Goal: Task Accomplishment & Management: Manage account settings

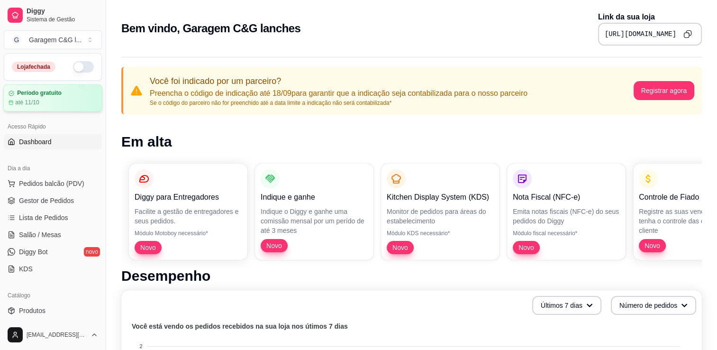
click at [33, 107] on div "Período gratuito até 11/10" at bounding box center [52, 97] width 99 height 27
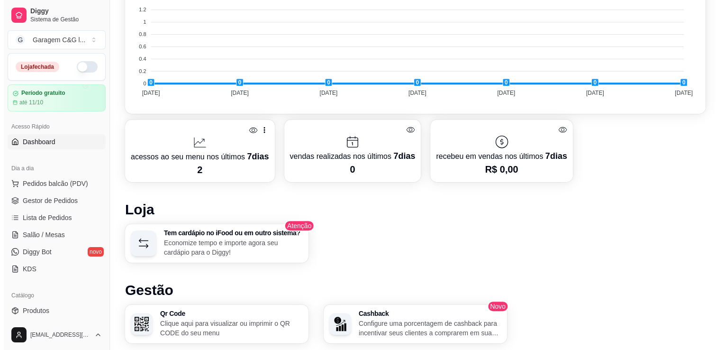
scroll to position [389, 0]
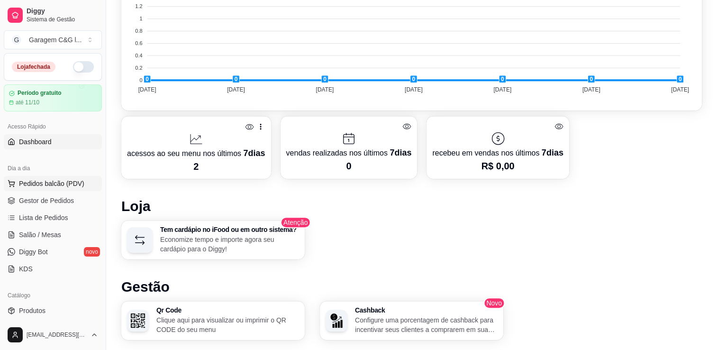
click at [47, 185] on span "Pedidos balcão (PDV)" at bounding box center [51, 183] width 65 height 9
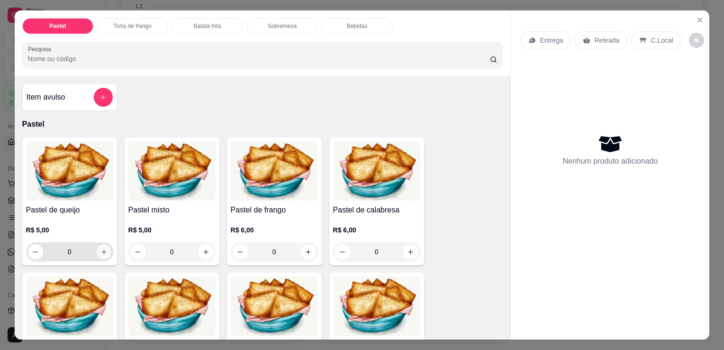
click at [100, 252] on button "increase-product-quantity" at bounding box center [103, 252] width 15 height 15
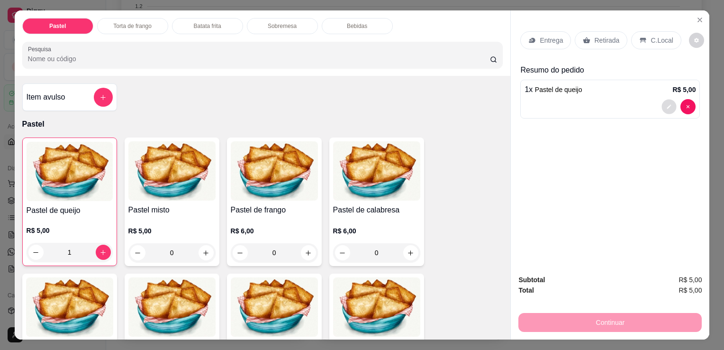
click at [667, 104] on icon "decrease-product-quantity" at bounding box center [670, 107] width 6 height 6
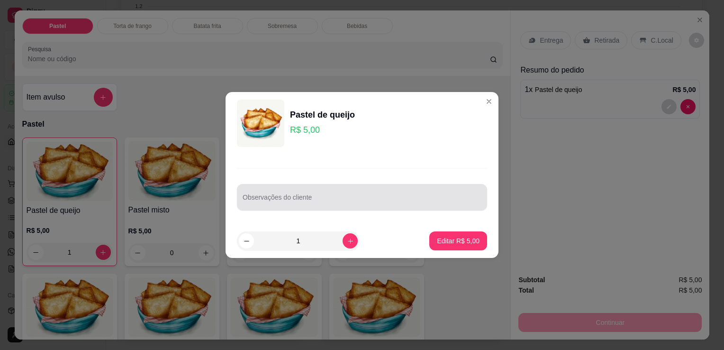
click at [323, 193] on div at bounding box center [362, 197] width 239 height 19
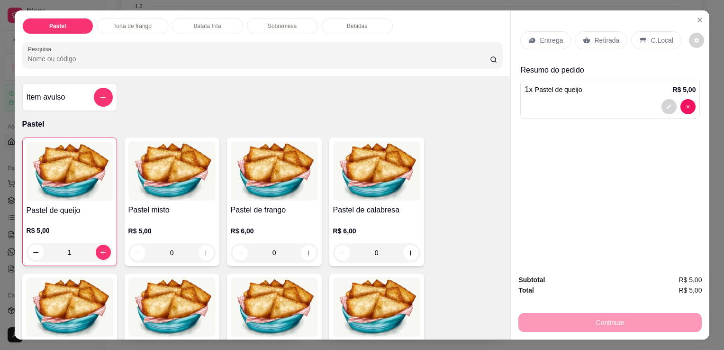
click at [481, 80] on div "Item avulso Pastel Pastel de queijo R$ 5,00 1 Pastel misto R$ 5,00 0 Pastel de …" at bounding box center [263, 208] width 496 height 264
click at [32, 249] on icon "decrease-product-quantity" at bounding box center [35, 252] width 7 height 7
type input "0"
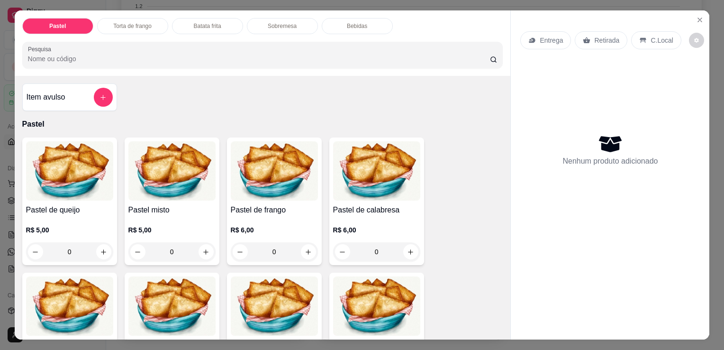
click at [68, 177] on img at bounding box center [69, 170] width 87 height 59
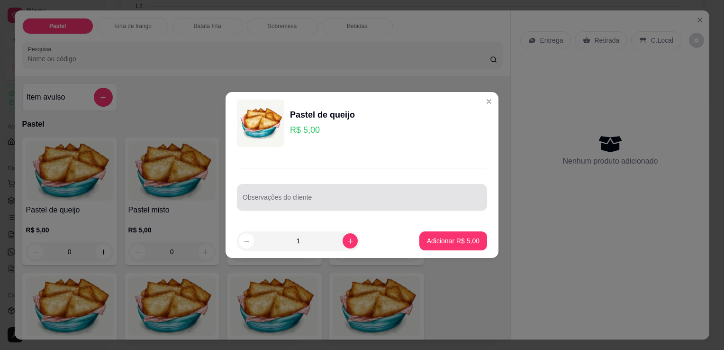
click at [329, 195] on div at bounding box center [362, 197] width 239 height 19
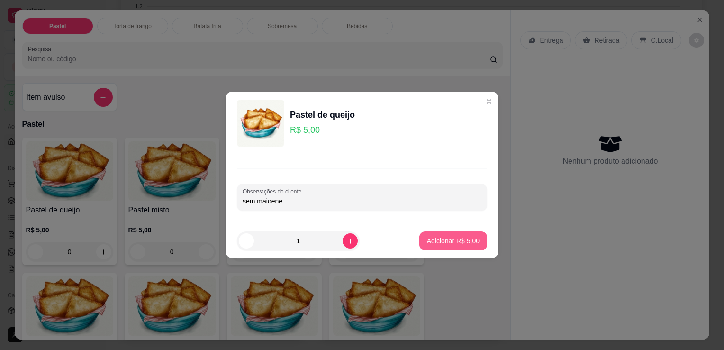
type input "sem maioene"
click at [438, 236] on p "Adicionar R$ 5,00" at bounding box center [453, 240] width 51 height 9
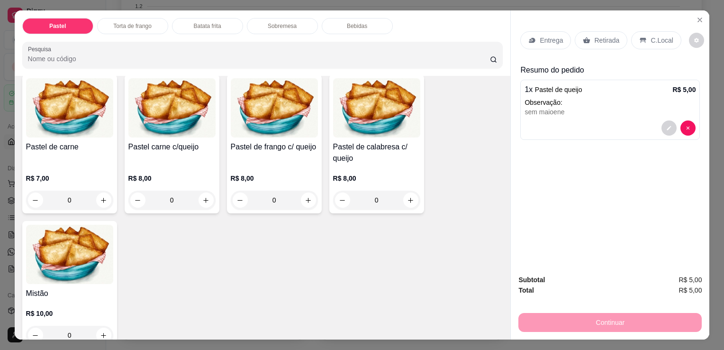
scroll to position [224, 0]
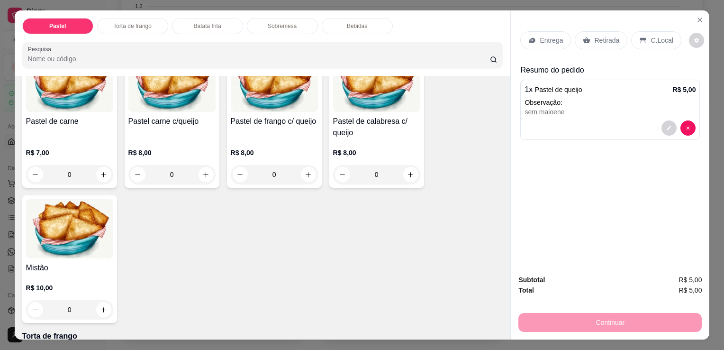
click at [131, 23] on p "Torta de frango" at bounding box center [132, 26] width 38 height 8
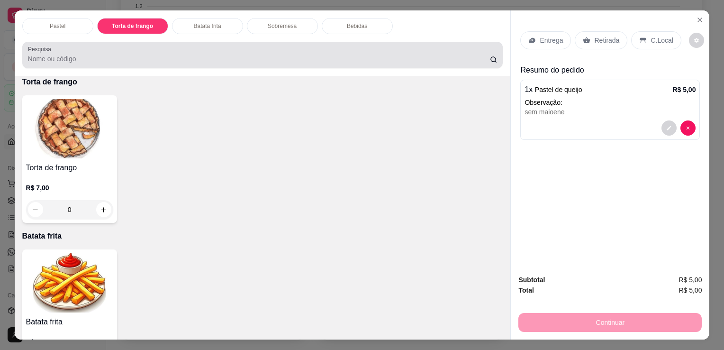
scroll to position [23, 0]
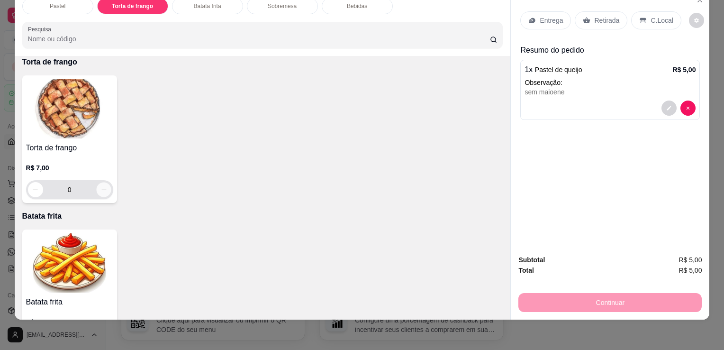
click at [101, 183] on button "increase-product-quantity" at bounding box center [103, 190] width 15 height 15
type input "1"
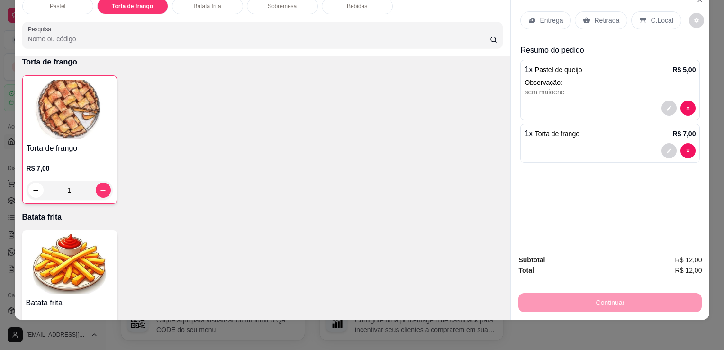
click at [352, 3] on div "Bebidas" at bounding box center [357, 6] width 71 height 16
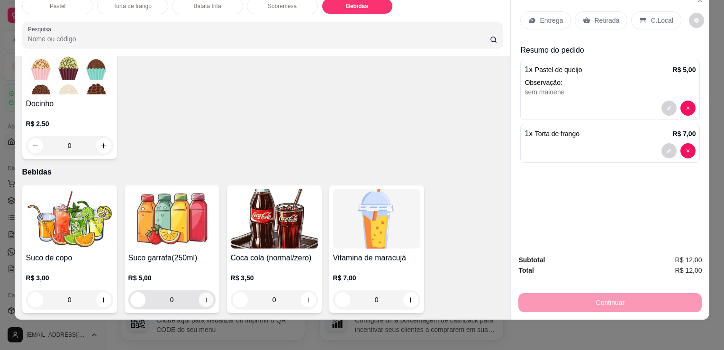
click at [205, 295] on button "increase-product-quantity" at bounding box center [206, 299] width 15 height 15
type input "1"
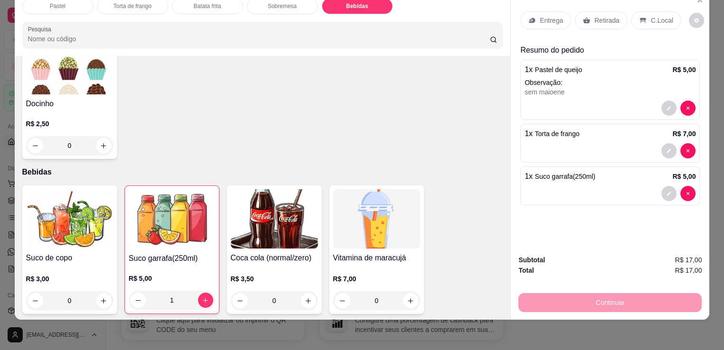
click at [601, 298] on div "Continuar" at bounding box center [610, 301] width 183 height 21
click at [553, 293] on div "Continuar" at bounding box center [610, 301] width 183 height 21
click at [599, 294] on div "Continuar" at bounding box center [610, 301] width 183 height 21
click at [599, 16] on p "Retirada" at bounding box center [606, 20] width 25 height 9
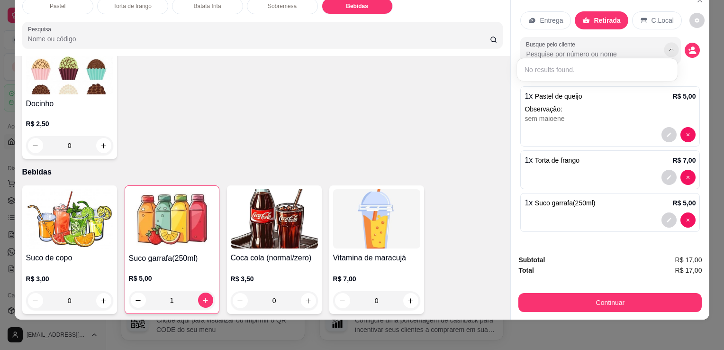
click at [668, 46] on icon "Show suggestions" at bounding box center [672, 50] width 8 height 8
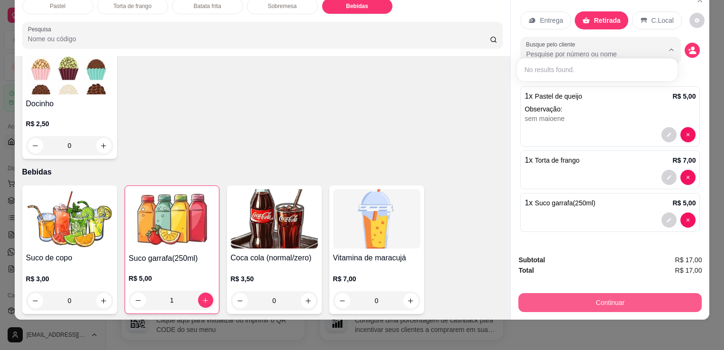
click at [601, 293] on button "Continuar" at bounding box center [610, 302] width 183 height 19
click at [586, 293] on button "Continuar" at bounding box center [610, 302] width 178 height 18
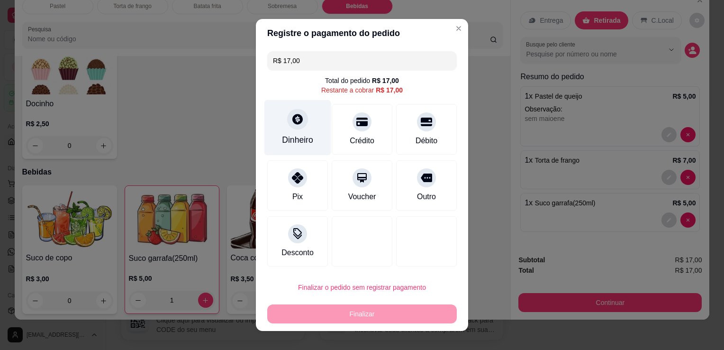
click at [292, 121] on icon at bounding box center [298, 119] width 12 height 12
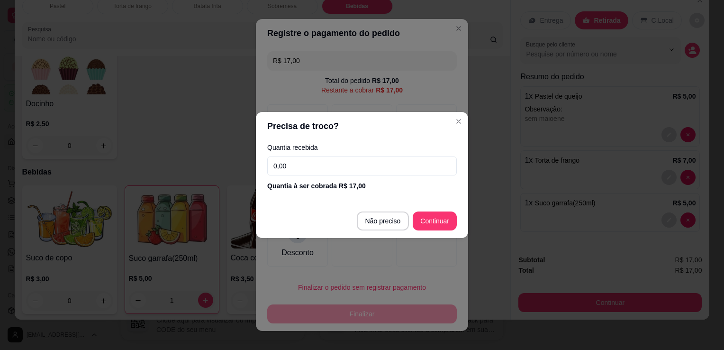
click at [322, 165] on input "0,00" at bounding box center [362, 165] width 190 height 19
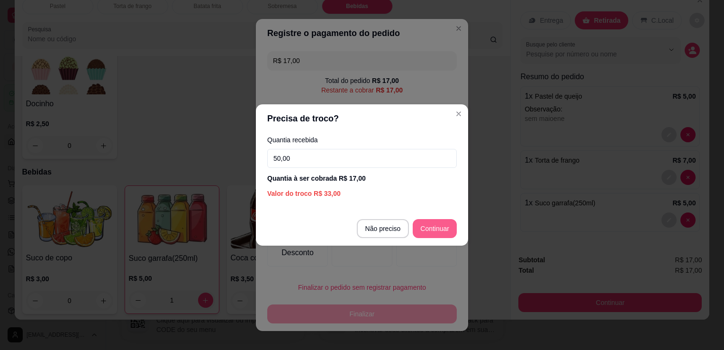
type input "50,00"
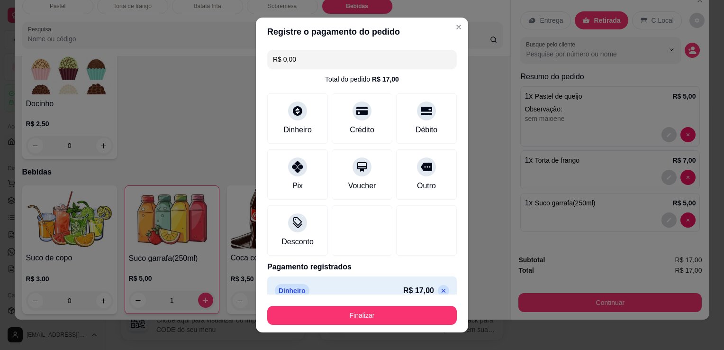
scroll to position [13, 0]
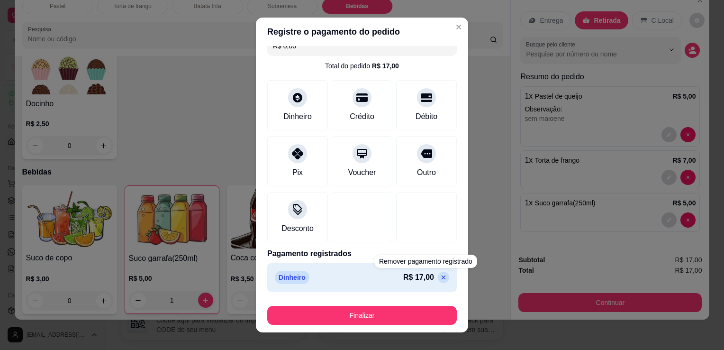
click at [440, 276] on icon at bounding box center [444, 278] width 8 height 8
type input "R$ 17,00"
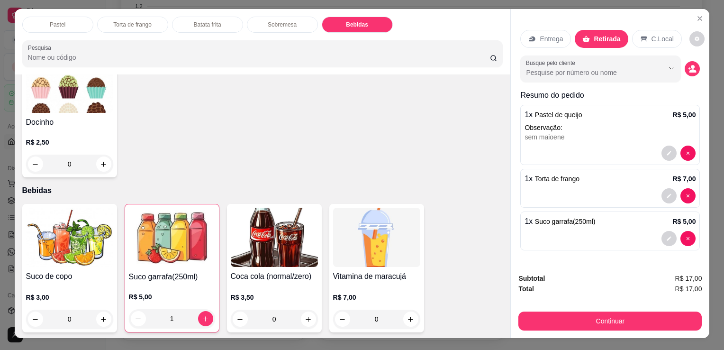
scroll to position [0, 0]
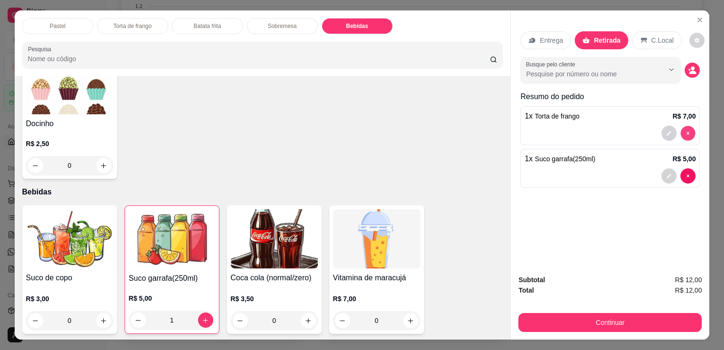
type input "0"
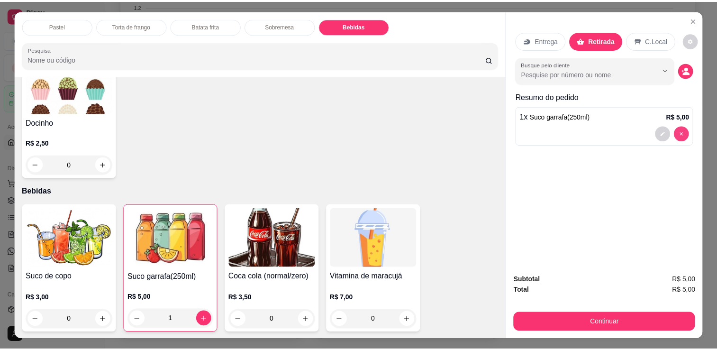
scroll to position [977, 0]
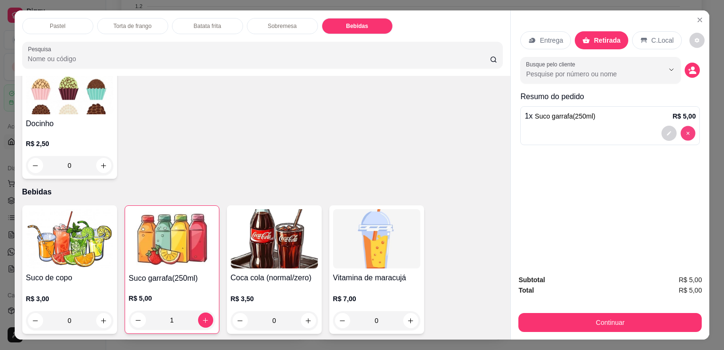
type input "0"
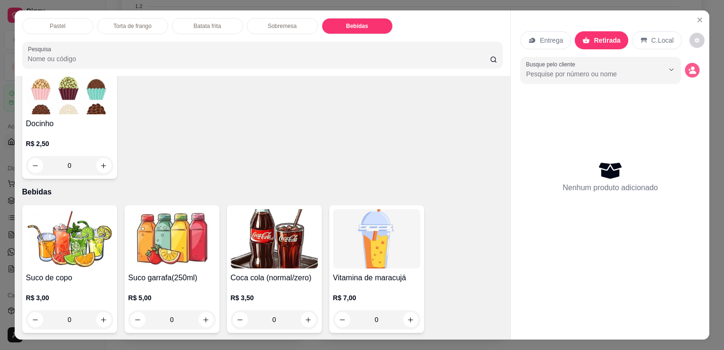
click at [694, 63] on button "decrease-product-quantity" at bounding box center [692, 70] width 15 height 15
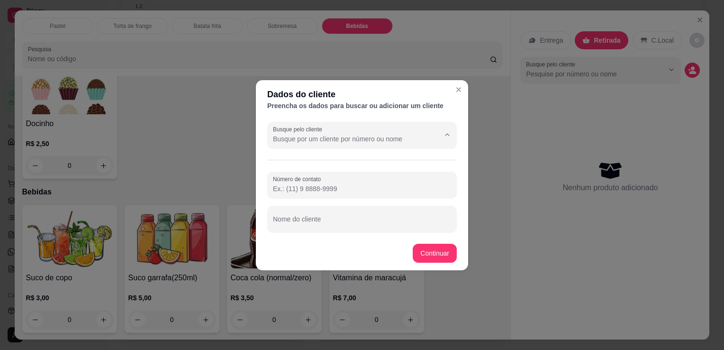
click at [301, 138] on input "Busque pelo cliente" at bounding box center [349, 138] width 152 height 9
type input "elon"
click at [462, 88] on icon "Close" at bounding box center [459, 90] width 8 height 8
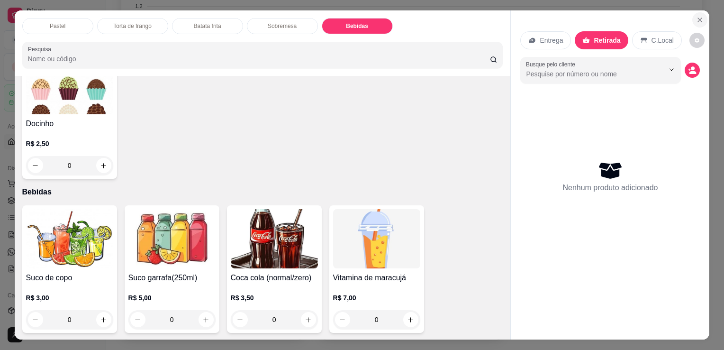
click at [698, 21] on button "Close" at bounding box center [700, 19] width 15 height 15
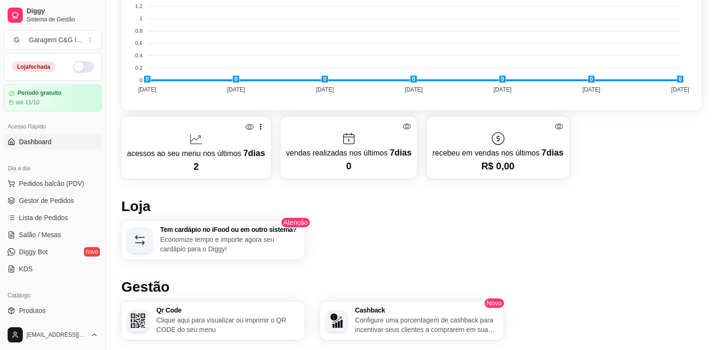
click at [81, 61] on button "button" at bounding box center [83, 66] width 21 height 11
click at [50, 218] on span "Lista de Pedidos" at bounding box center [43, 217] width 49 height 9
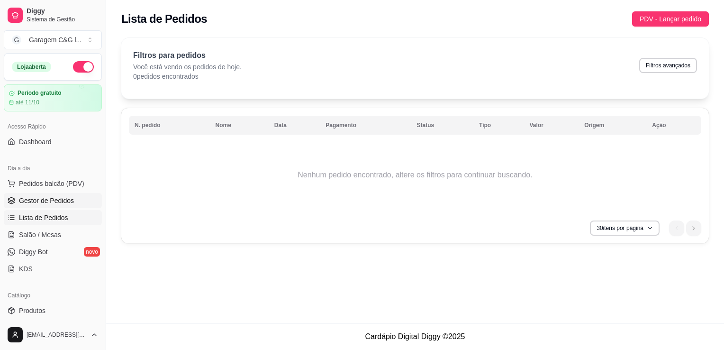
click at [48, 197] on span "Gestor de Pedidos" at bounding box center [46, 200] width 55 height 9
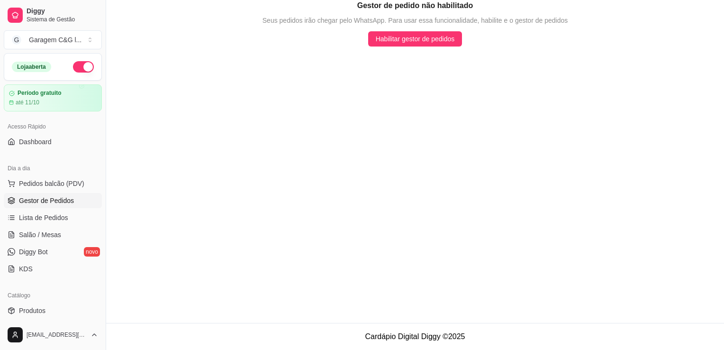
click at [77, 63] on button "button" at bounding box center [83, 66] width 21 height 11
click at [85, 41] on button "G Garagem C&G l ..." at bounding box center [53, 39] width 98 height 19
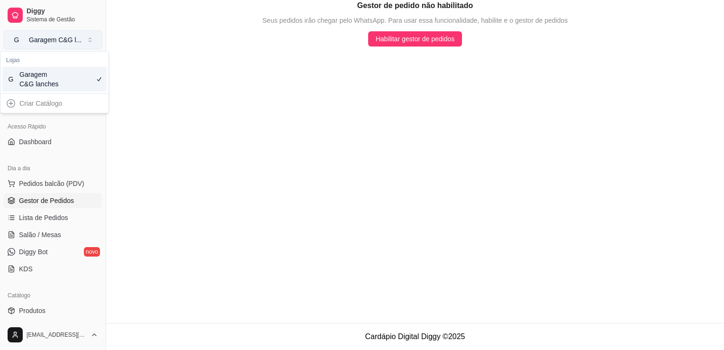
click at [85, 31] on button "G Garagem C&G l ..." at bounding box center [53, 39] width 98 height 19
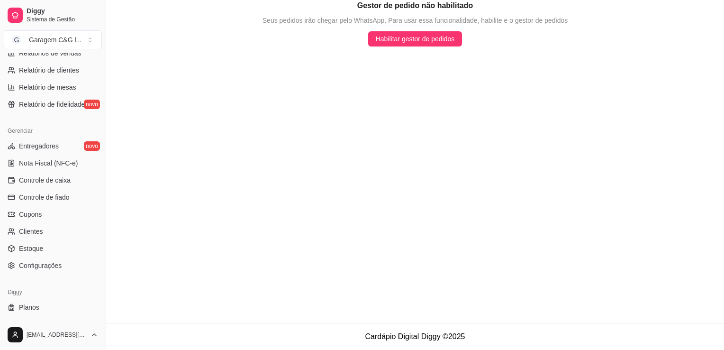
scroll to position [332, 0]
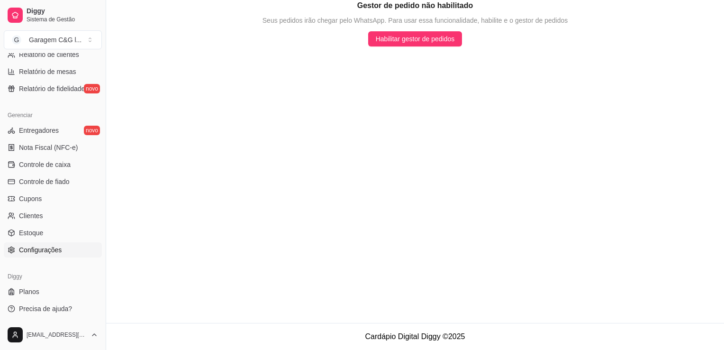
click at [40, 250] on span "Configurações" at bounding box center [40, 249] width 43 height 9
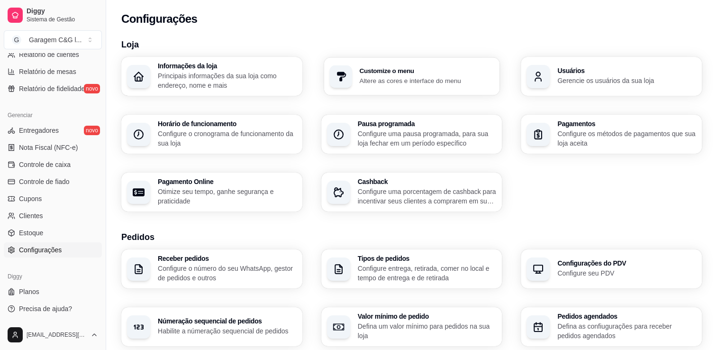
click at [425, 65] on div "Customize o menu Altere as cores e interface do menu" at bounding box center [411, 76] width 175 height 38
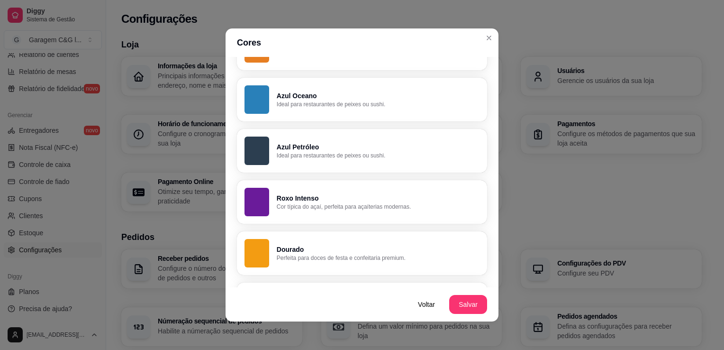
scroll to position [408, 0]
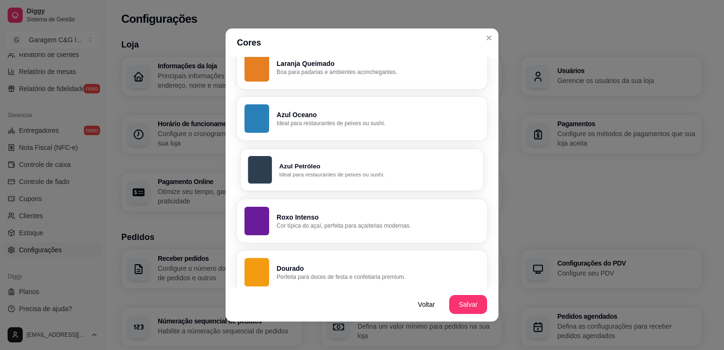
click at [374, 174] on p "Ideal para restaurantes de peixes ou sushi." at bounding box center [377, 175] width 197 height 8
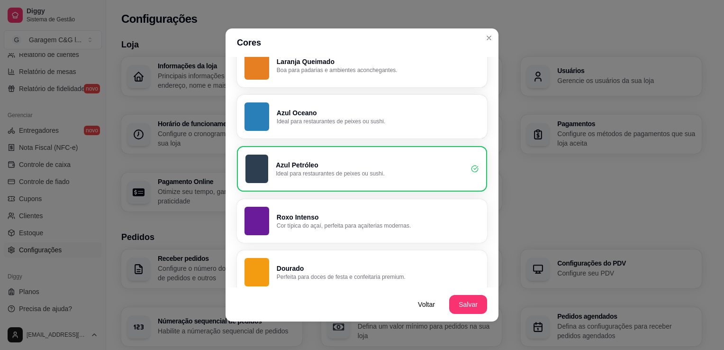
scroll to position [406, 0]
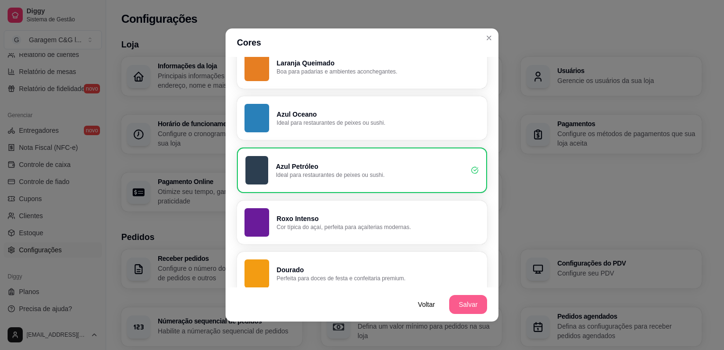
click at [471, 310] on button "Salvar" at bounding box center [468, 304] width 38 height 19
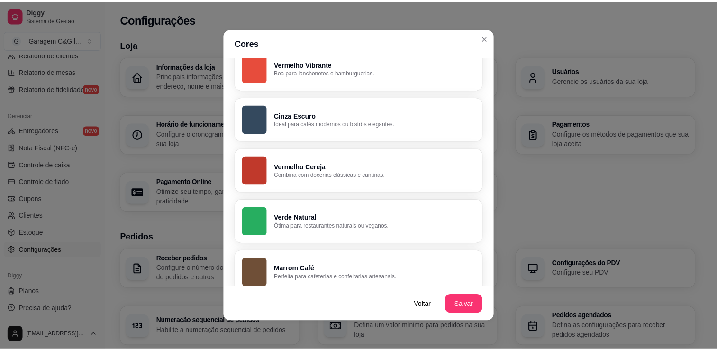
scroll to position [141, 0]
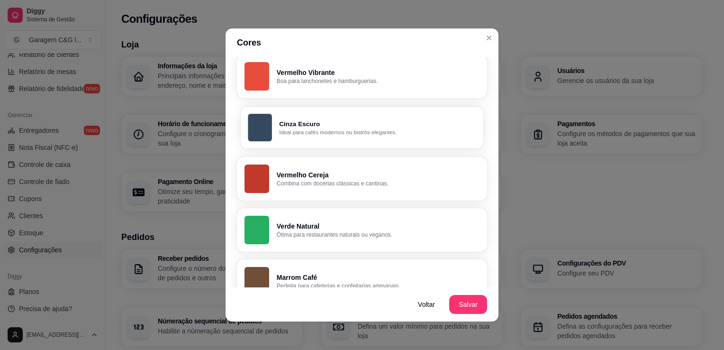
click at [389, 127] on p "Cinza Escuro" at bounding box center [377, 123] width 197 height 9
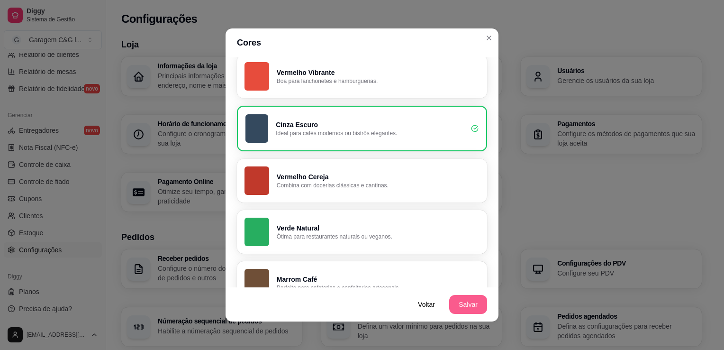
click at [468, 310] on button "Salvar" at bounding box center [468, 304] width 38 height 19
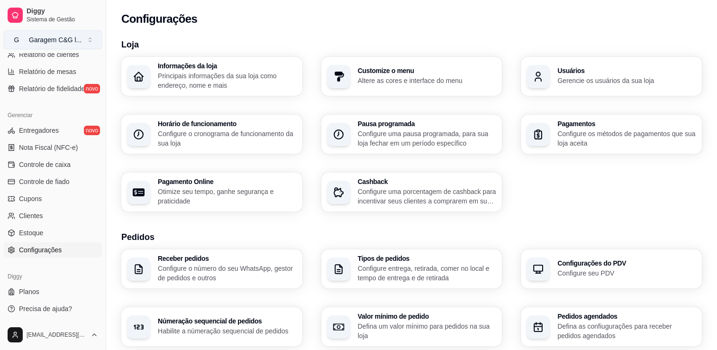
click at [58, 40] on div "Garagem C&G l ..." at bounding box center [55, 39] width 53 height 9
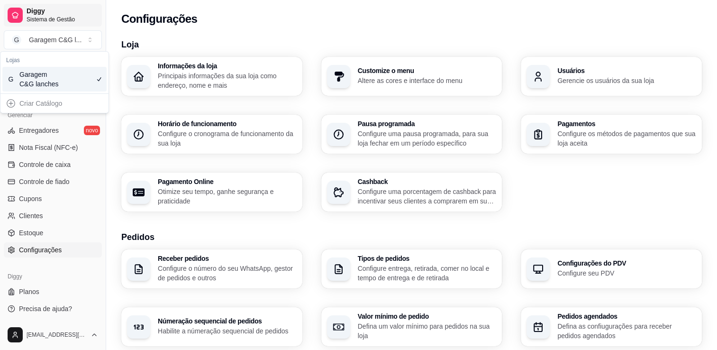
click at [23, 11] on link "Diggy Sistema de Gestão" at bounding box center [53, 15] width 98 height 23
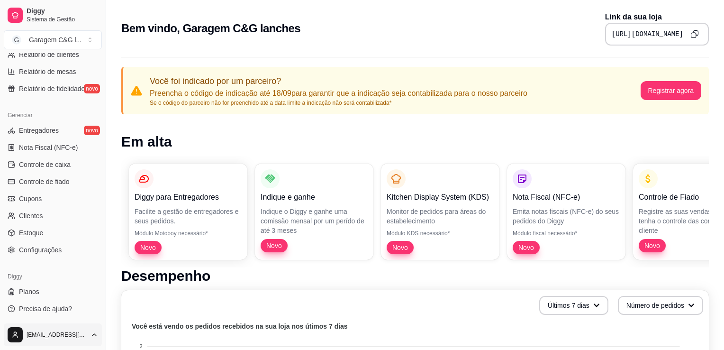
click at [17, 330] on html "Diggy Sistema de Gestão G Garagem C&G l ... Loja fechada Período gratuito até 1…" at bounding box center [362, 175] width 724 height 350
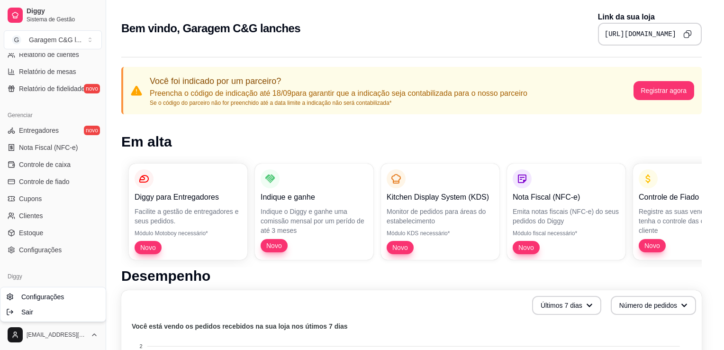
click at [14, 338] on html "Diggy Sistema de Gestão G Garagem C&G l ... Loja fechada Período gratuito até 1…" at bounding box center [362, 175] width 724 height 350
click at [45, 295] on span "Configurações" at bounding box center [42, 296] width 43 height 9
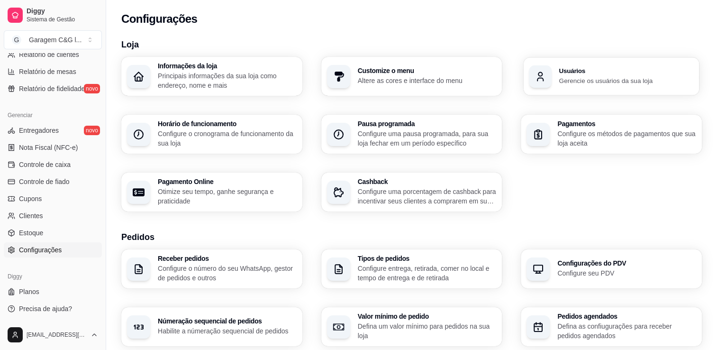
click at [588, 87] on div "Usuários Gerencie os usuários da sua loja" at bounding box center [611, 76] width 175 height 38
click at [38, 255] on link "Configurações" at bounding box center [53, 249] width 98 height 15
click at [90, 39] on button "G Garagem C&G l ..." at bounding box center [53, 39] width 98 height 19
click at [73, 76] on div "G Garagem C&G lanches" at bounding box center [54, 79] width 104 height 25
click at [58, 16] on span "Sistema de Gestão" at bounding box center [63, 20] width 72 height 8
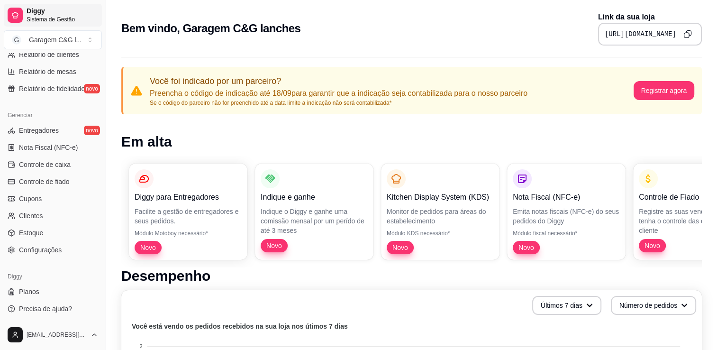
click at [58, 16] on span "Sistema de Gestão" at bounding box center [63, 20] width 72 height 8
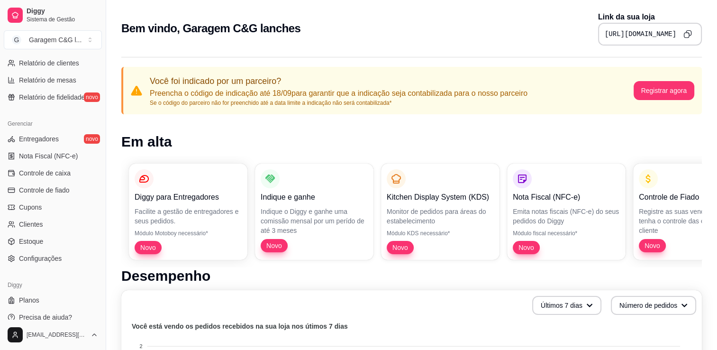
scroll to position [332, 0]
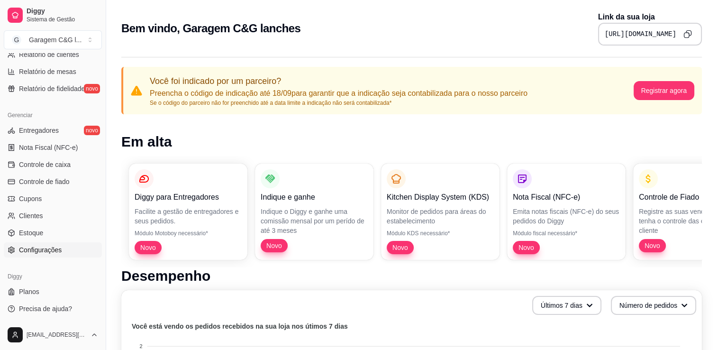
click at [37, 249] on span "Configurações" at bounding box center [40, 249] width 43 height 9
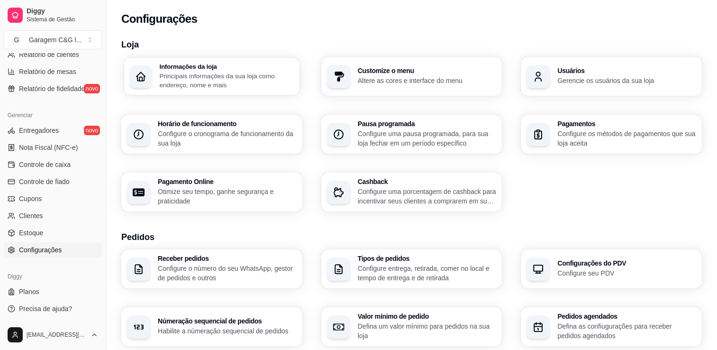
click at [189, 76] on p "Principais informações da sua loja como endereço, nome e mais" at bounding box center [226, 80] width 135 height 18
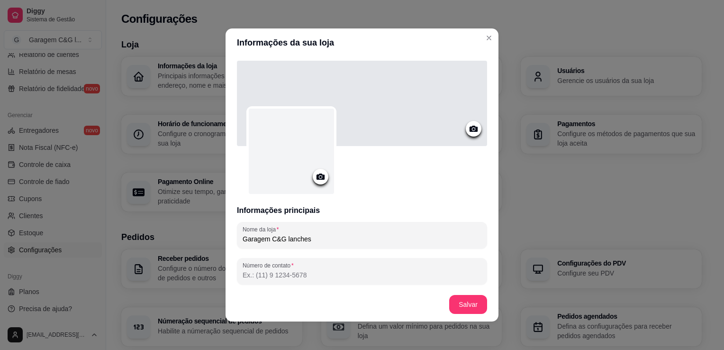
click at [316, 177] on icon at bounding box center [320, 176] width 11 height 11
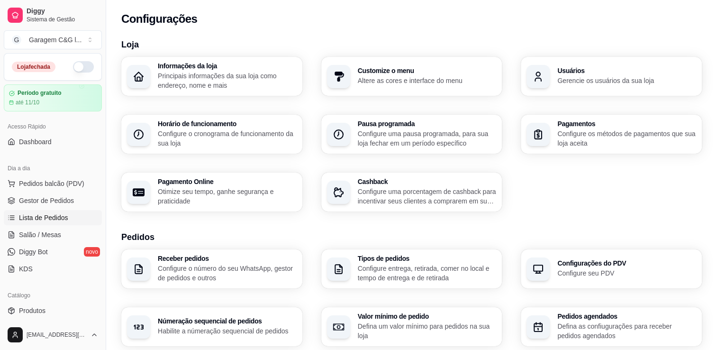
click at [49, 223] on link "Lista de Pedidos" at bounding box center [53, 217] width 98 height 15
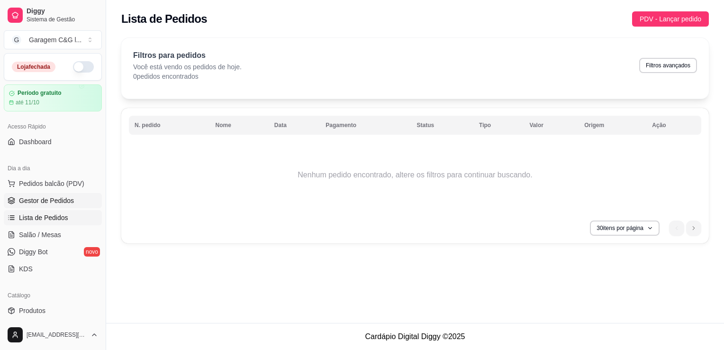
click at [62, 205] on link "Gestor de Pedidos" at bounding box center [53, 200] width 98 height 15
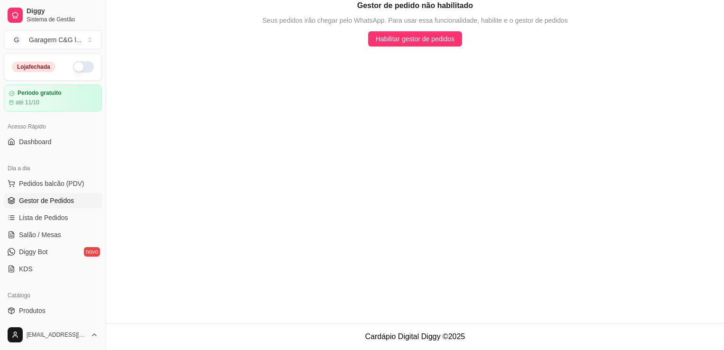
click at [62, 205] on link "Gestor de Pedidos" at bounding box center [53, 200] width 98 height 15
click at [54, 182] on span "Pedidos balcão (PDV)" at bounding box center [51, 183] width 65 height 9
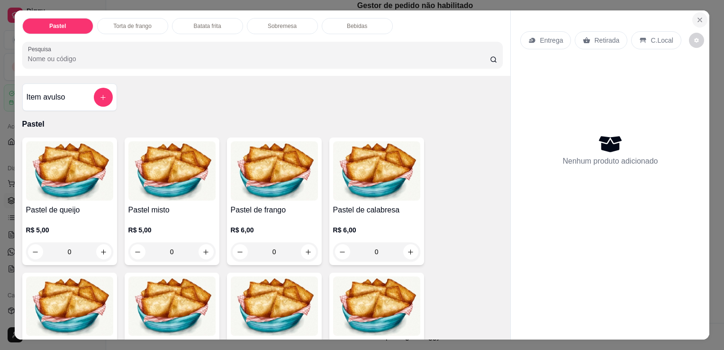
click at [702, 15] on button "Close" at bounding box center [700, 19] width 15 height 15
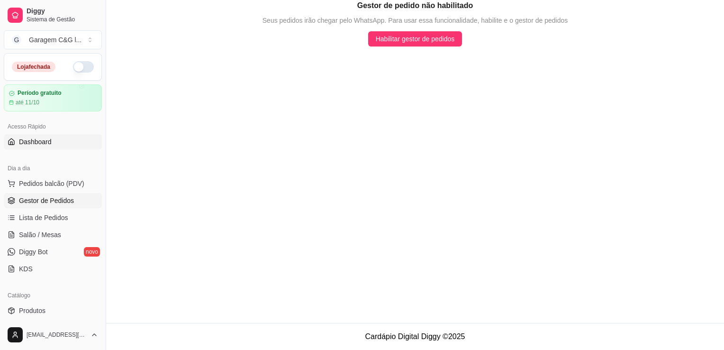
click at [33, 139] on span "Dashboard" at bounding box center [35, 141] width 33 height 9
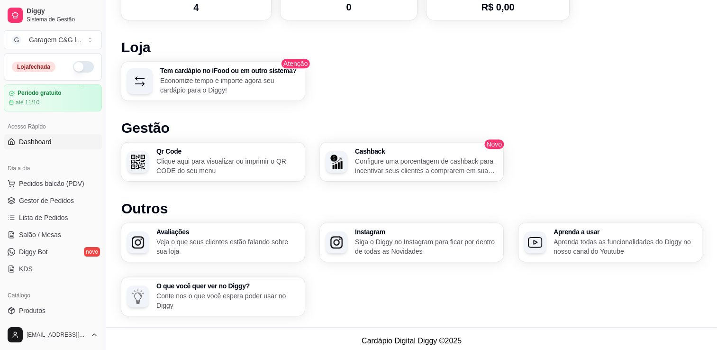
scroll to position [550, 0]
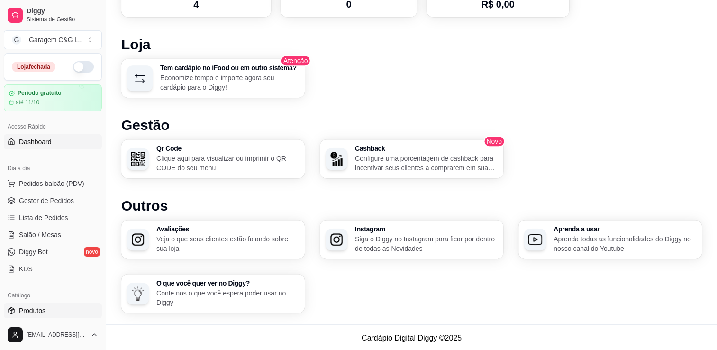
click at [51, 309] on link "Produtos" at bounding box center [53, 310] width 98 height 15
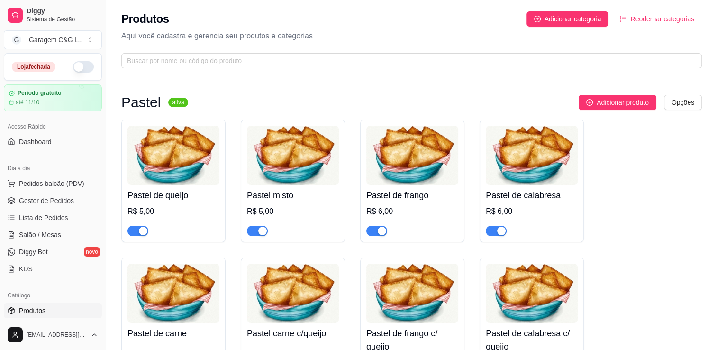
click at [186, 142] on img at bounding box center [174, 155] width 92 height 59
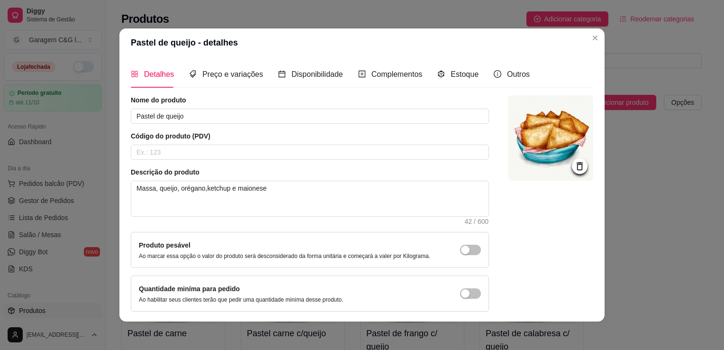
click at [575, 165] on icon at bounding box center [580, 166] width 11 height 11
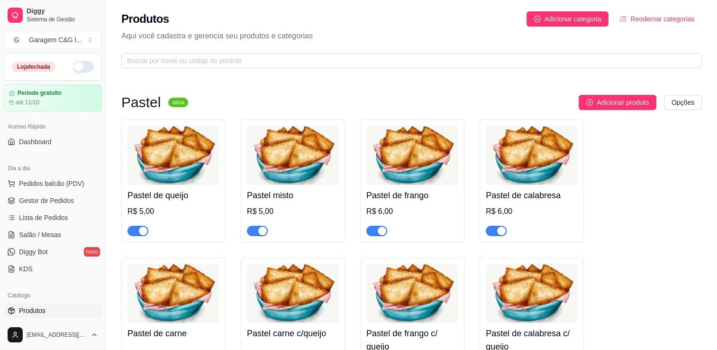
click at [197, 173] on img at bounding box center [174, 155] width 92 height 59
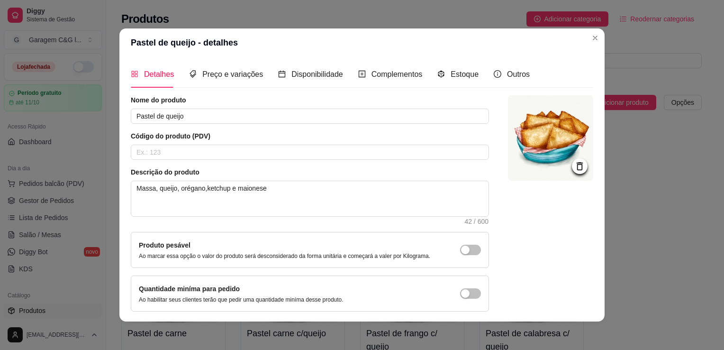
click at [575, 166] on icon at bounding box center [580, 166] width 11 height 11
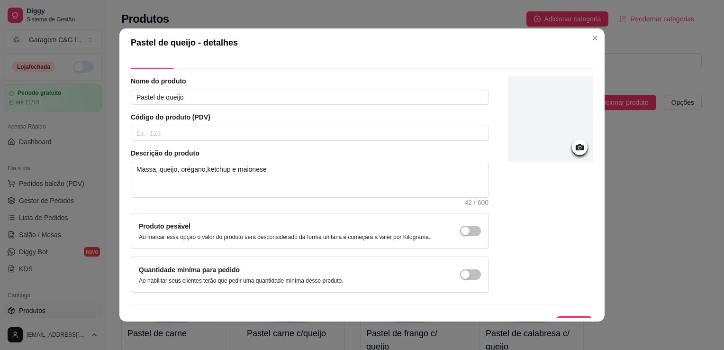
scroll to position [35, 0]
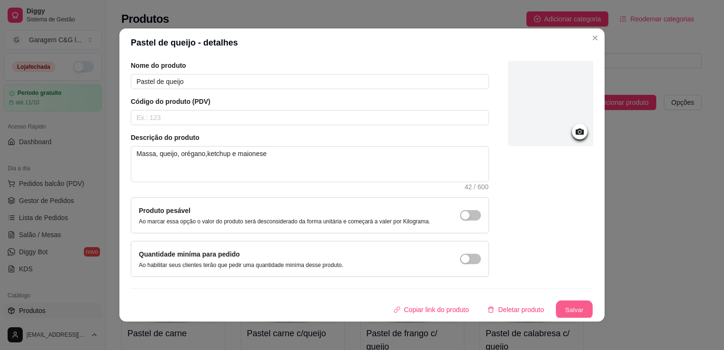
click at [556, 304] on button "Salvar" at bounding box center [574, 310] width 37 height 18
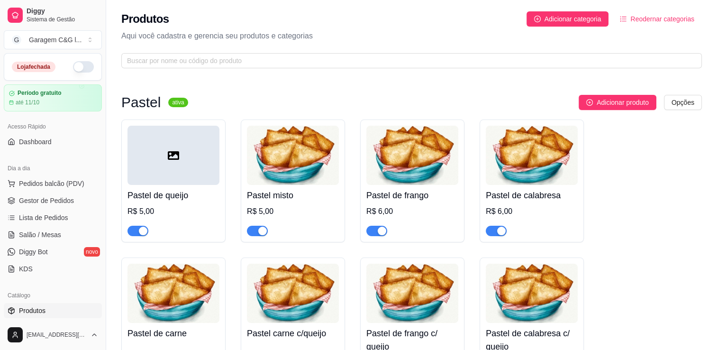
click at [320, 136] on img at bounding box center [293, 155] width 92 height 59
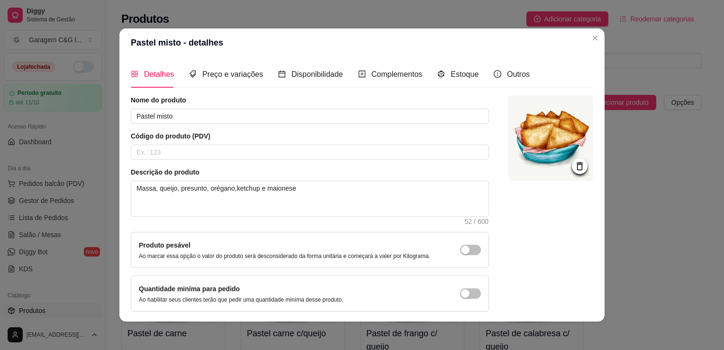
click at [577, 167] on icon at bounding box center [580, 166] width 6 height 8
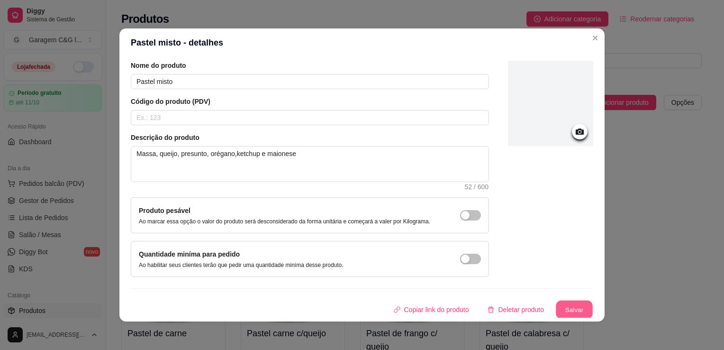
click at [563, 301] on button "Salvar" at bounding box center [574, 310] width 37 height 18
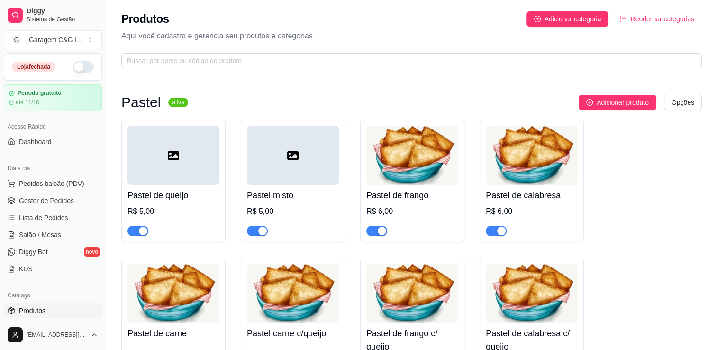
click at [436, 147] on img at bounding box center [412, 155] width 92 height 59
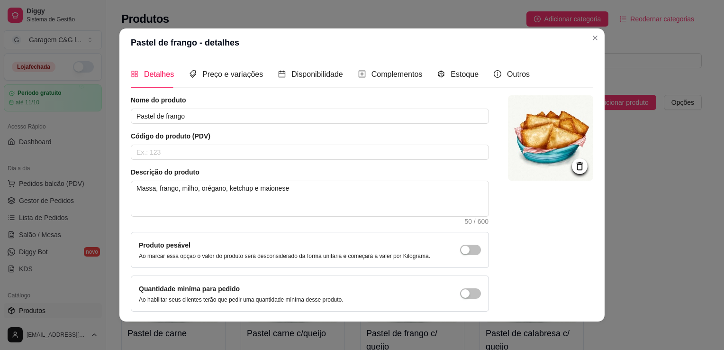
click at [577, 163] on icon at bounding box center [580, 166] width 6 height 8
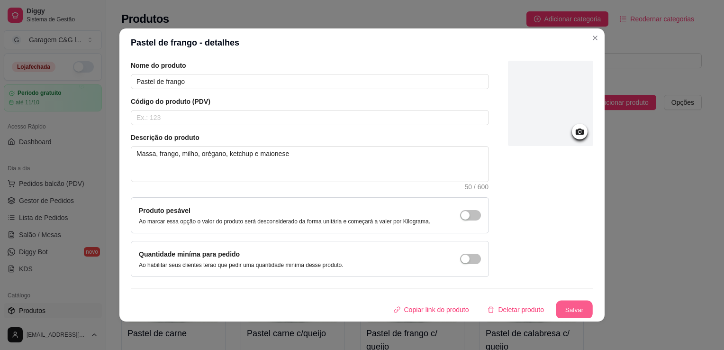
click at [556, 302] on button "Salvar" at bounding box center [574, 310] width 37 height 18
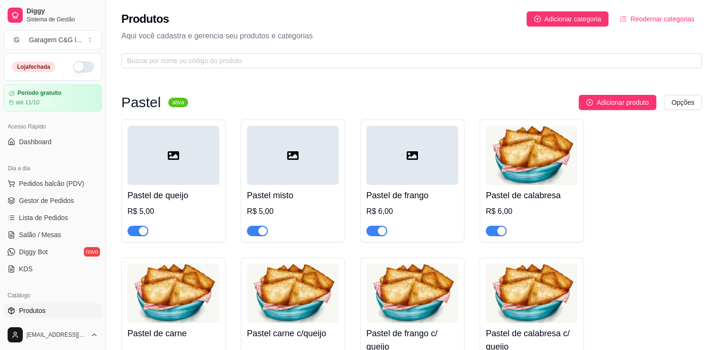
click at [537, 174] on img at bounding box center [532, 155] width 92 height 59
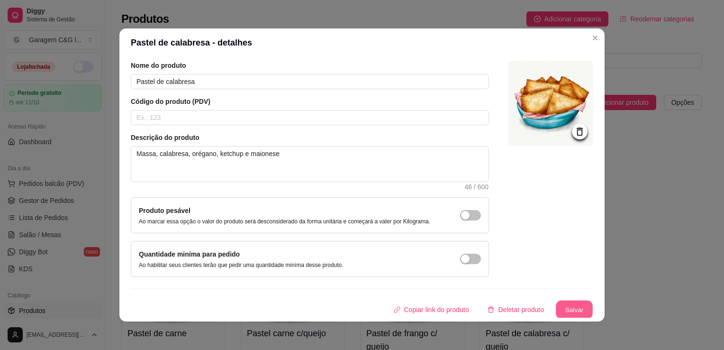
click at [559, 306] on button "Salvar" at bounding box center [574, 310] width 37 height 18
click at [572, 124] on div at bounding box center [580, 132] width 16 height 16
click at [577, 129] on icon at bounding box center [580, 132] width 6 height 8
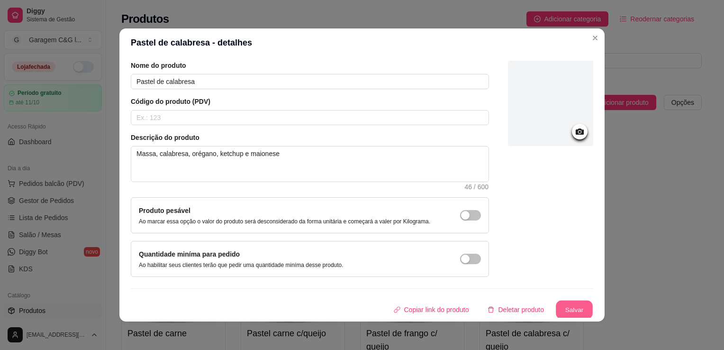
click at [568, 313] on button "Salvar" at bounding box center [574, 310] width 37 height 18
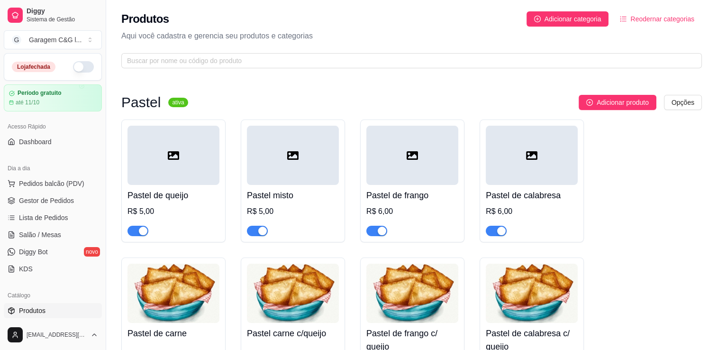
click at [171, 298] on img at bounding box center [174, 293] width 92 height 59
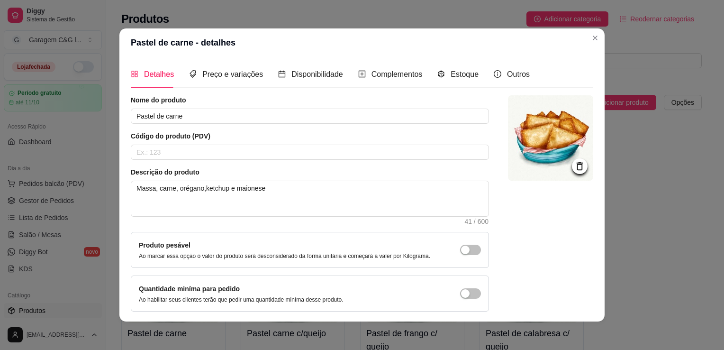
click at [575, 168] on icon at bounding box center [580, 166] width 11 height 11
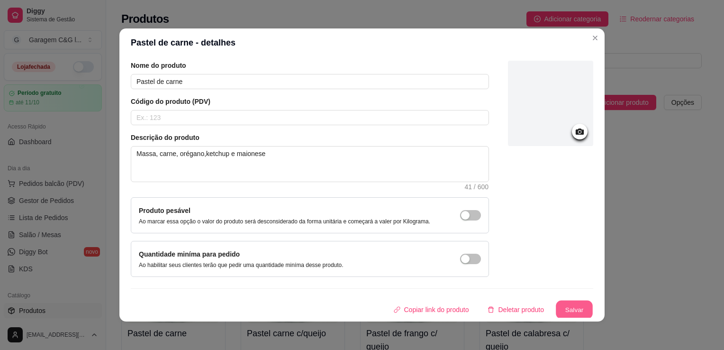
click at [559, 307] on button "Salvar" at bounding box center [574, 310] width 37 height 18
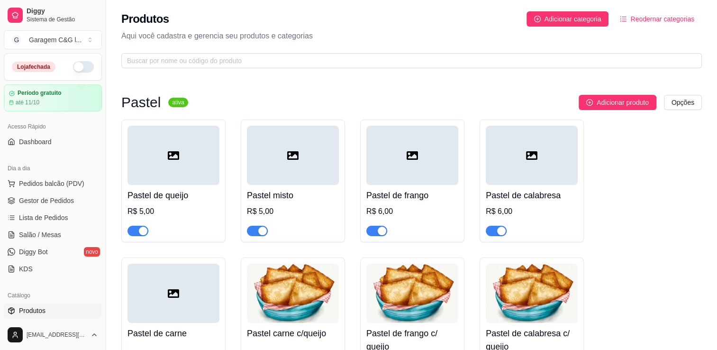
drag, startPoint x: 513, startPoint y: 81, endPoint x: 614, endPoint y: 159, distance: 128.1
click at [614, 159] on div "Pastel de queijo R$ 5,00 Pastel misto R$ 5,00 Pastel de frango R$ 6,00 Pastel d…" at bounding box center [411, 325] width 581 height 412
click at [296, 295] on img at bounding box center [293, 293] width 92 height 59
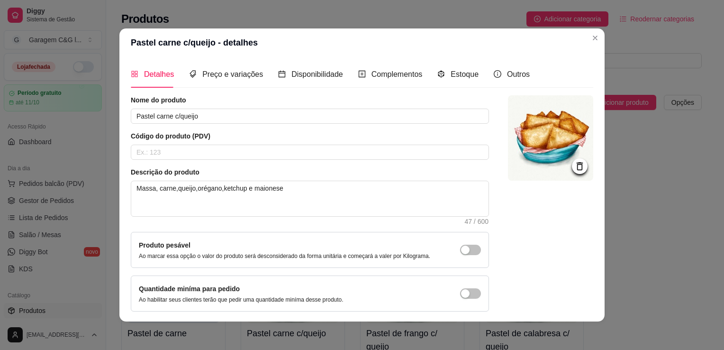
click at [577, 164] on icon at bounding box center [580, 166] width 6 height 8
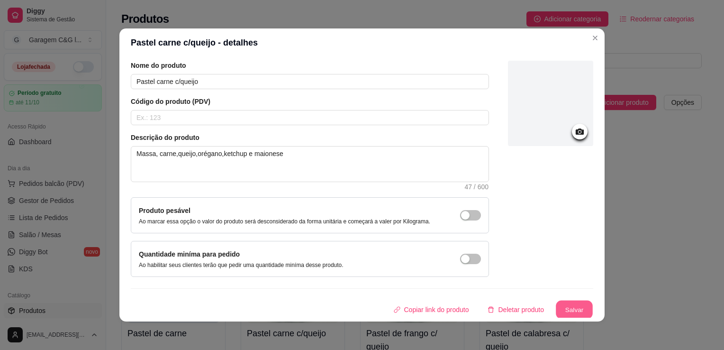
click at [570, 312] on button "Salvar" at bounding box center [574, 310] width 37 height 18
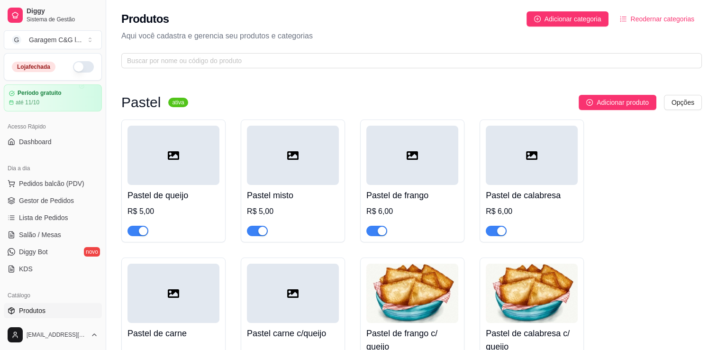
click at [429, 285] on img at bounding box center [412, 293] width 92 height 59
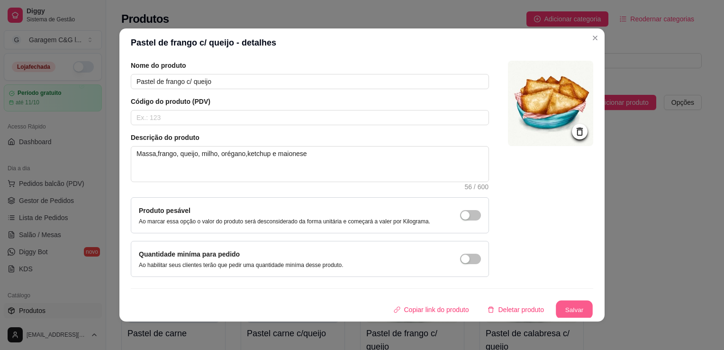
click at [569, 306] on button "Salvar" at bounding box center [574, 310] width 37 height 18
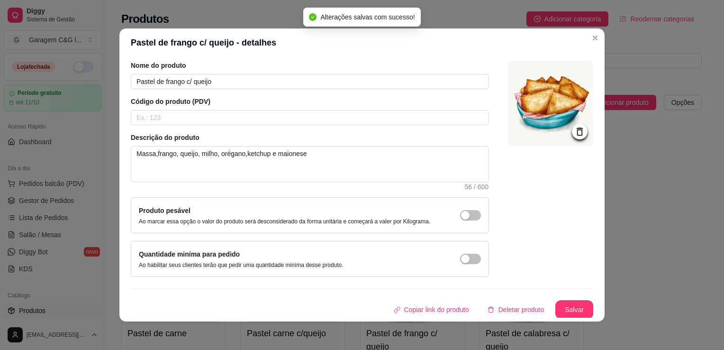
click at [575, 126] on icon at bounding box center [580, 131] width 11 height 11
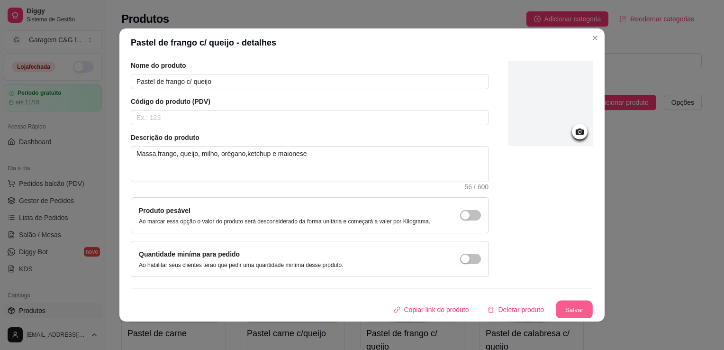
click at [563, 311] on button "Salvar" at bounding box center [574, 310] width 37 height 18
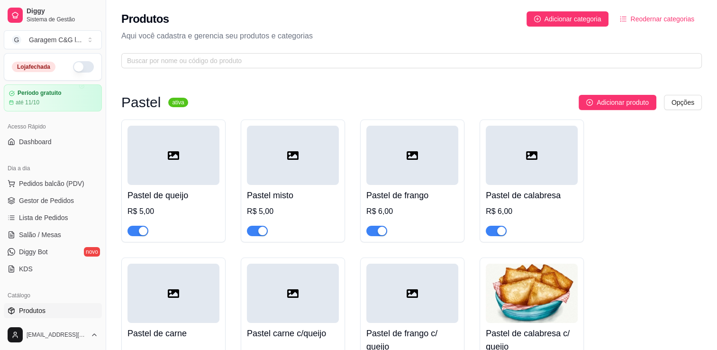
click at [550, 297] on img at bounding box center [532, 293] width 92 height 59
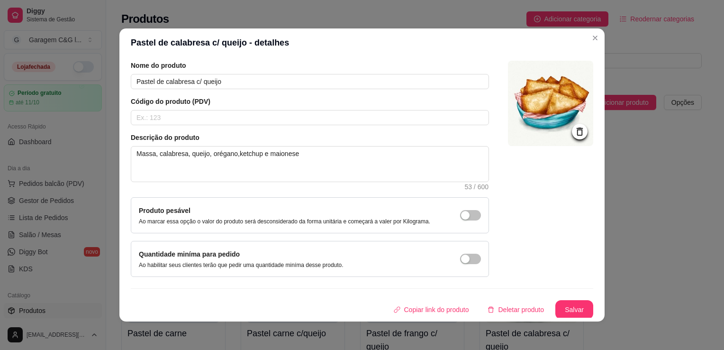
click at [575, 126] on icon at bounding box center [580, 131] width 11 height 11
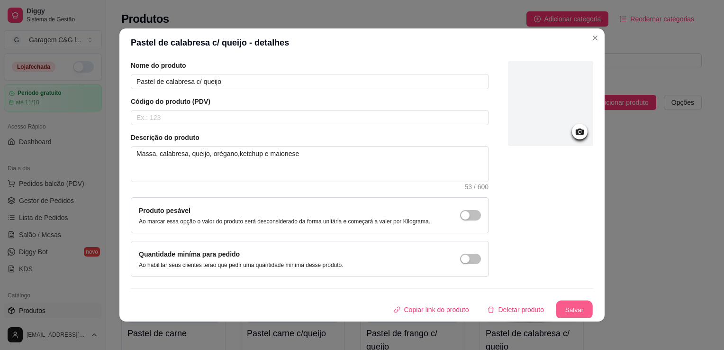
click at [566, 302] on button "Salvar" at bounding box center [574, 310] width 37 height 18
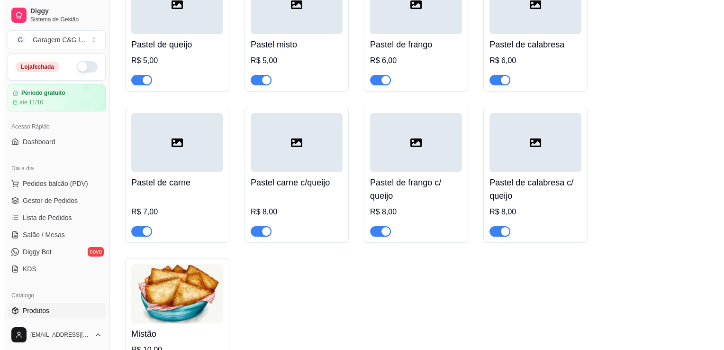
scroll to position [152, 0]
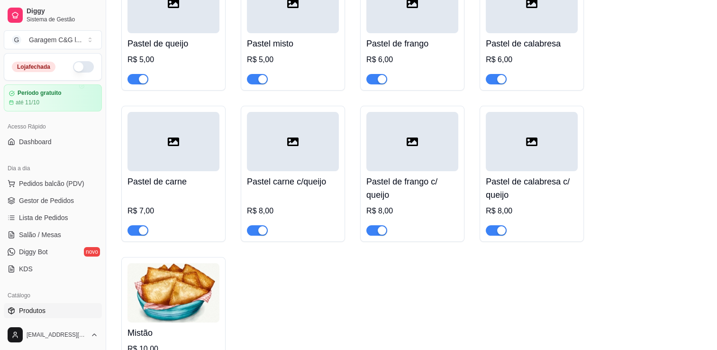
click at [187, 283] on img at bounding box center [174, 292] width 92 height 59
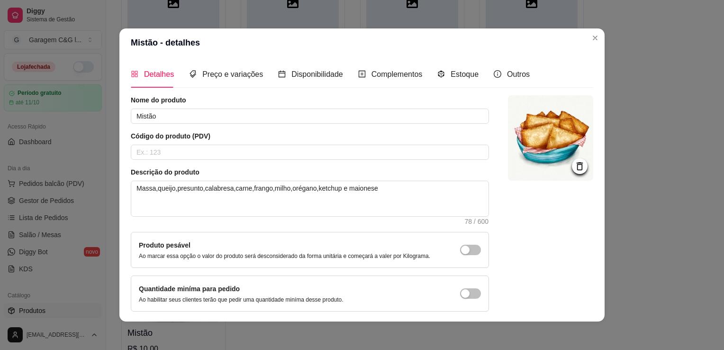
click at [572, 172] on div at bounding box center [580, 166] width 16 height 16
click at [575, 166] on icon at bounding box center [580, 166] width 11 height 11
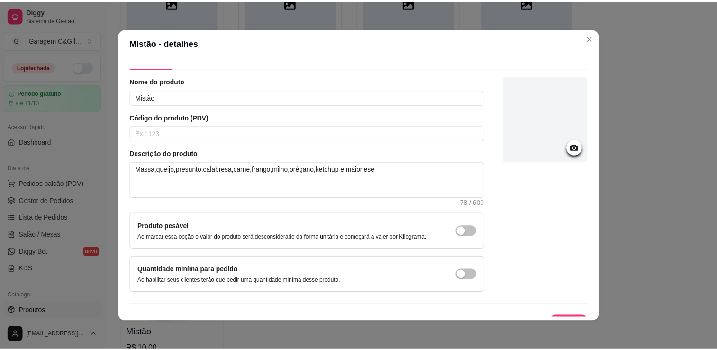
scroll to position [35, 0]
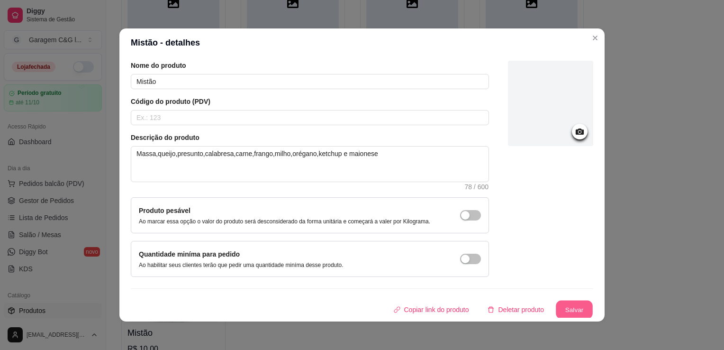
click at [569, 307] on button "Salvar" at bounding box center [574, 310] width 37 height 18
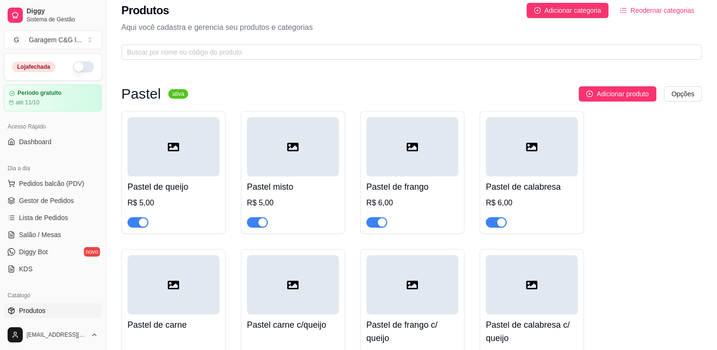
scroll to position [0, 0]
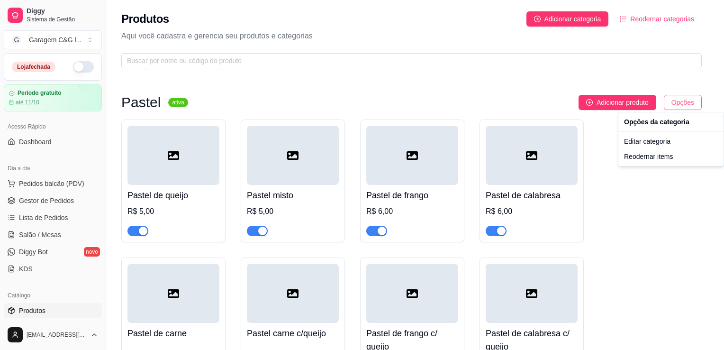
click at [689, 98] on html "Diggy Sistema de Gestão G Garagem C&G l ... Loja fechada Período gratuito até 1…" at bounding box center [362, 175] width 724 height 350
click at [672, 169] on html "Diggy Sistema de Gestão G Garagem C&G l ... Loja fechada Período gratuito até 1…" at bounding box center [362, 175] width 724 height 350
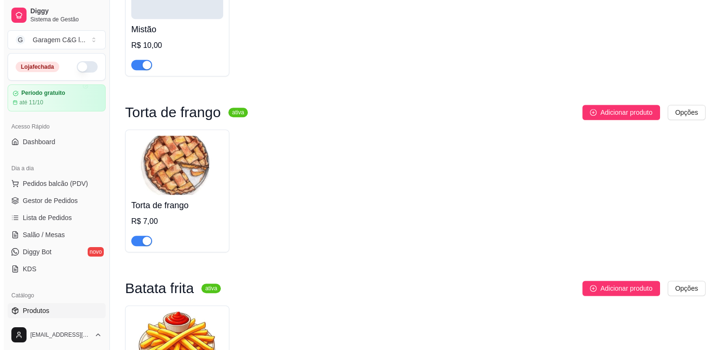
scroll to position [467, 0]
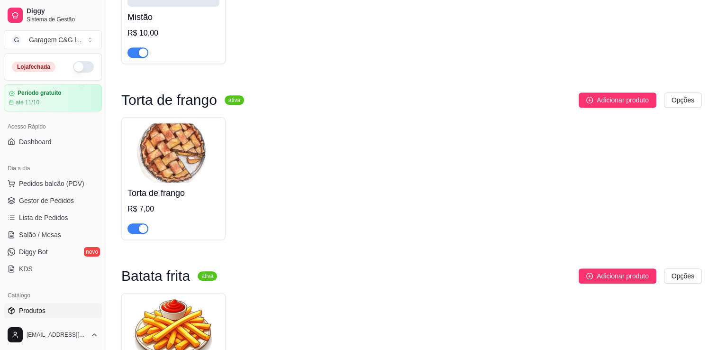
click at [177, 143] on img at bounding box center [174, 152] width 92 height 59
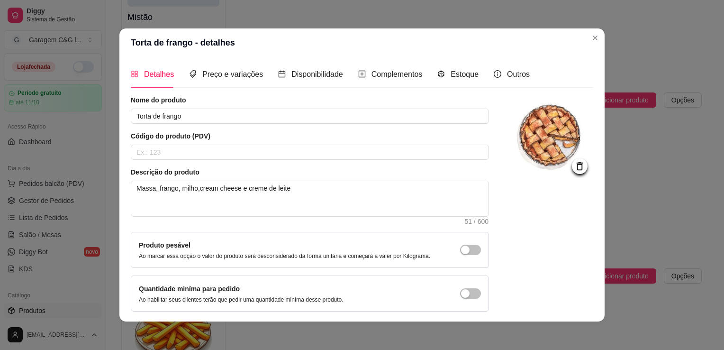
click at [577, 166] on icon at bounding box center [580, 166] width 6 height 8
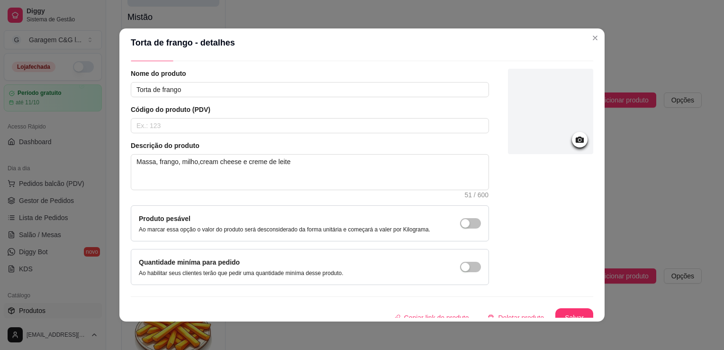
scroll to position [35, 0]
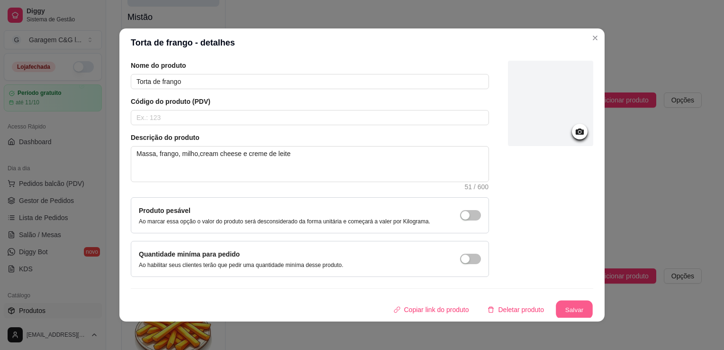
click at [559, 308] on button "Salvar" at bounding box center [574, 310] width 37 height 18
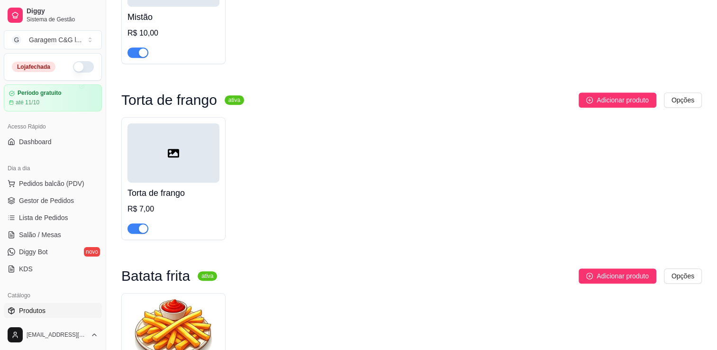
click at [201, 314] on img at bounding box center [174, 328] width 92 height 59
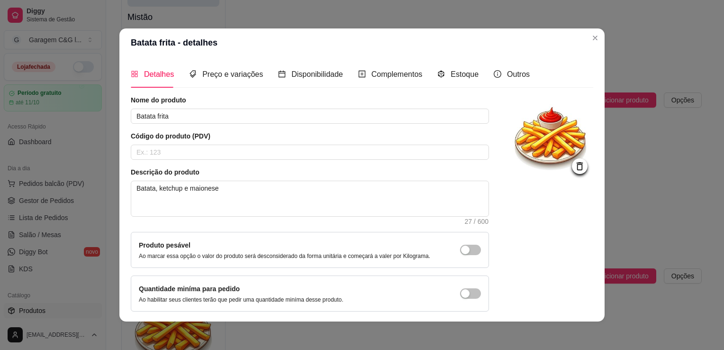
click at [577, 166] on icon at bounding box center [580, 166] width 6 height 8
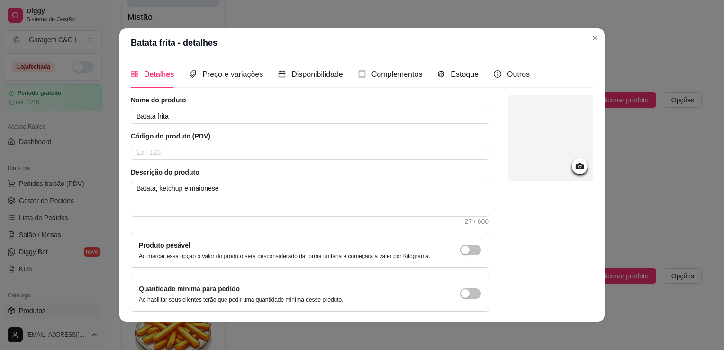
click at [582, 314] on div "Nome do produto Batata frita Código do produto (PDV) Descrição do produto Batat…" at bounding box center [362, 224] width 463 height 258
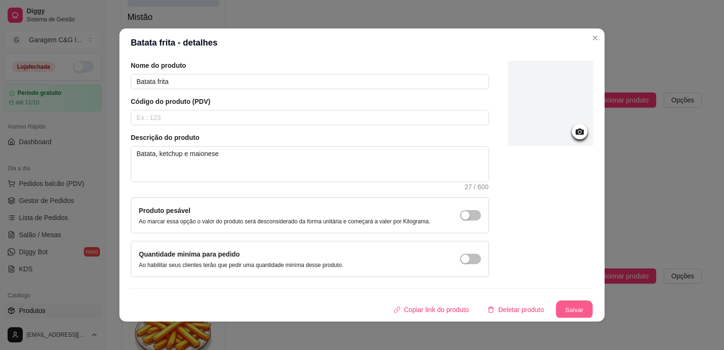
click at [561, 306] on button "Salvar" at bounding box center [574, 310] width 37 height 18
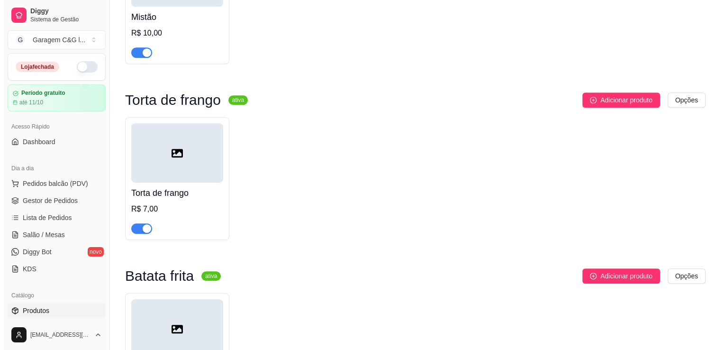
scroll to position [774, 0]
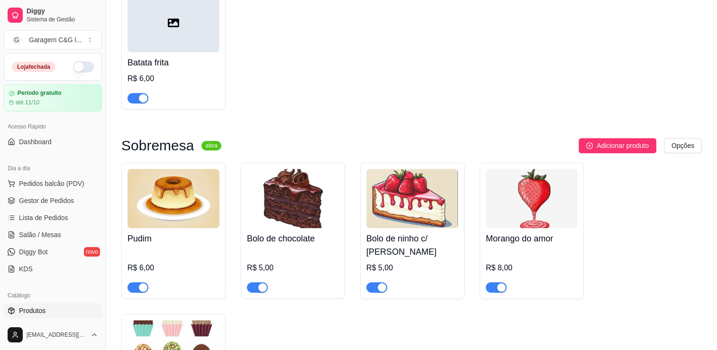
click at [192, 196] on img at bounding box center [174, 198] width 92 height 59
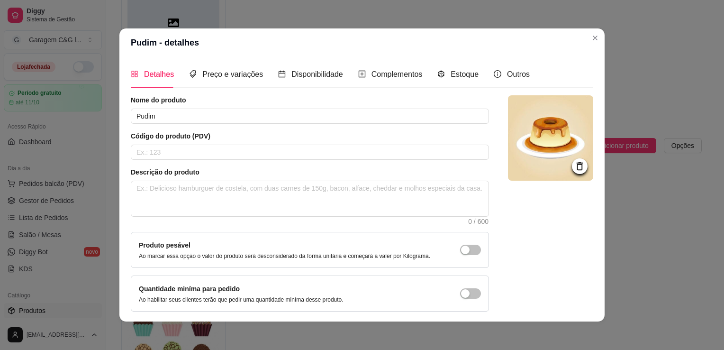
click at [575, 163] on icon at bounding box center [580, 166] width 11 height 11
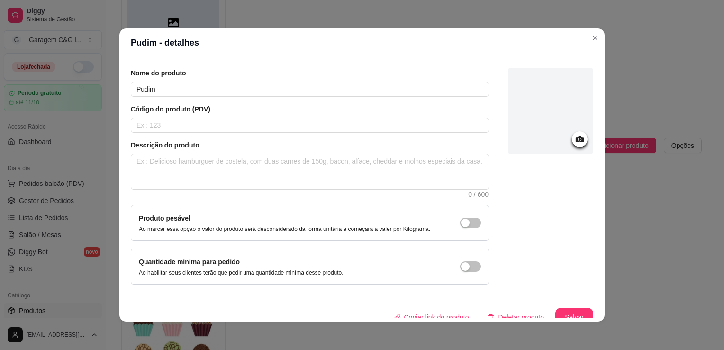
scroll to position [35, 0]
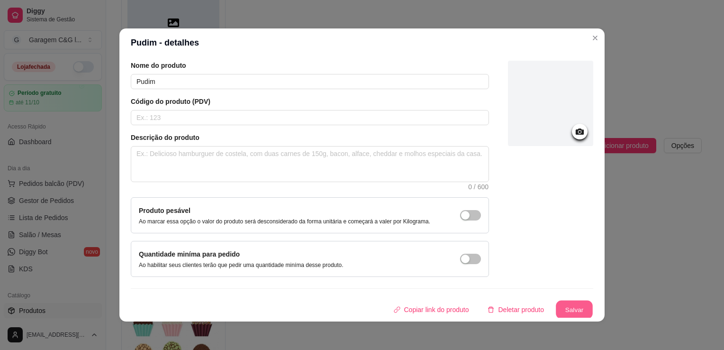
click at [571, 302] on button "Salvar" at bounding box center [574, 310] width 37 height 18
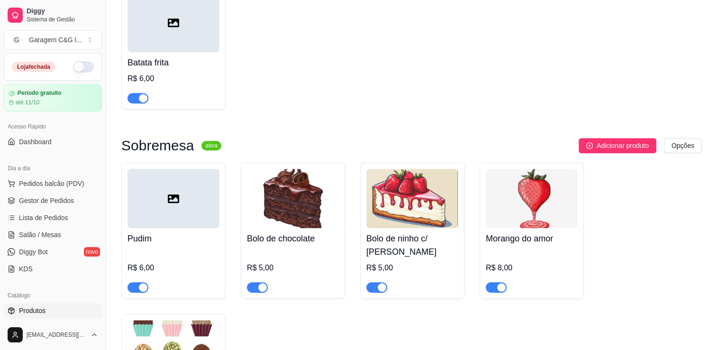
click at [327, 212] on img at bounding box center [293, 198] width 92 height 59
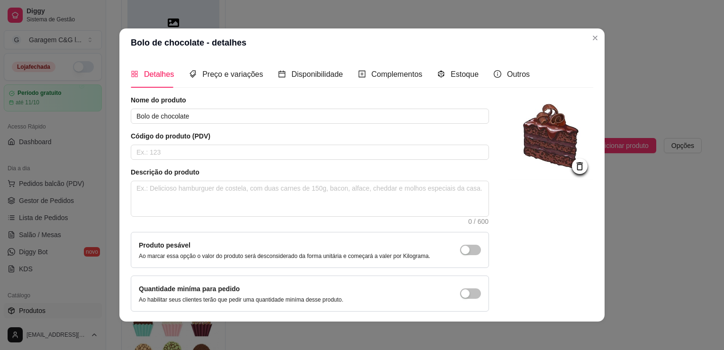
click at [577, 170] on icon at bounding box center [580, 166] width 6 height 8
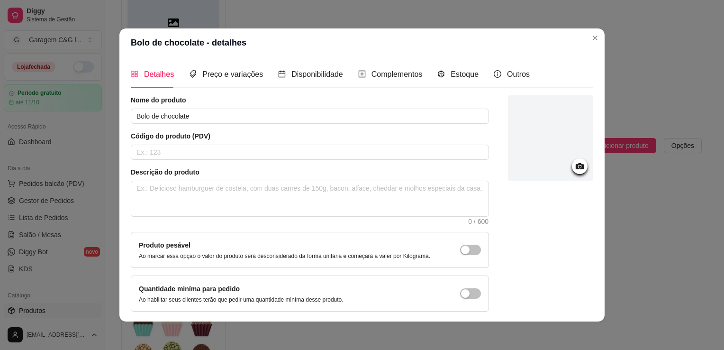
scroll to position [19, 0]
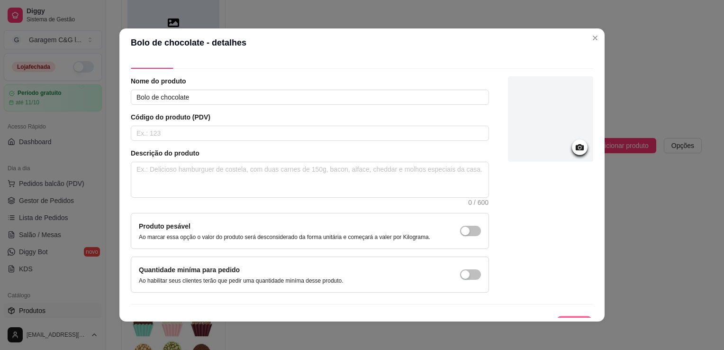
click at [562, 316] on button "Salvar" at bounding box center [574, 325] width 37 height 18
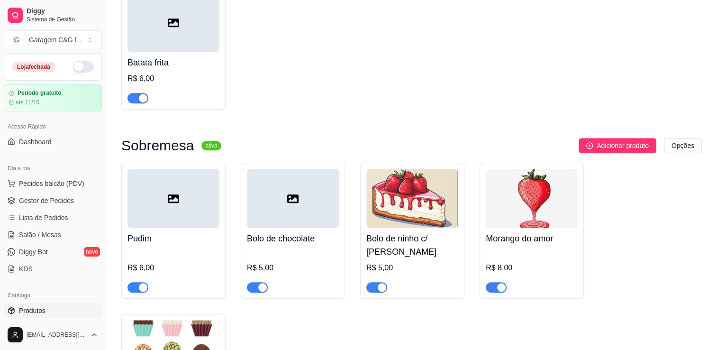
click at [443, 227] on img at bounding box center [412, 198] width 92 height 59
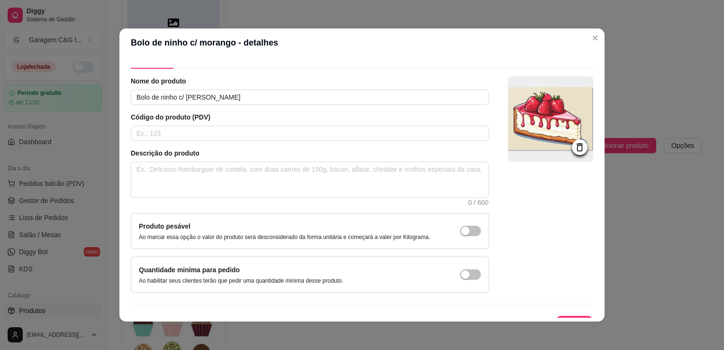
scroll to position [35, 0]
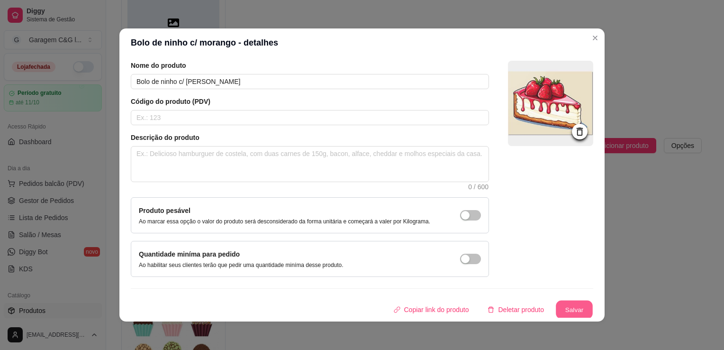
click at [568, 302] on button "Salvar" at bounding box center [574, 310] width 37 height 18
click at [575, 133] on icon at bounding box center [580, 131] width 11 height 11
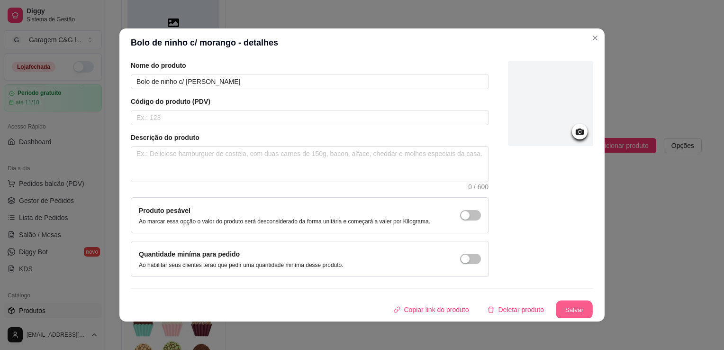
click at [559, 308] on button "Salvar" at bounding box center [574, 310] width 37 height 18
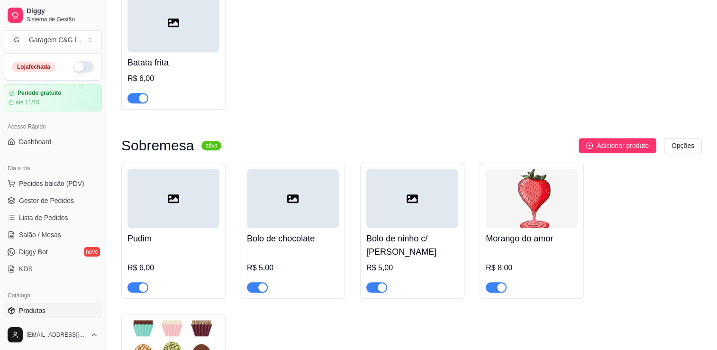
click at [552, 202] on img at bounding box center [532, 198] width 92 height 59
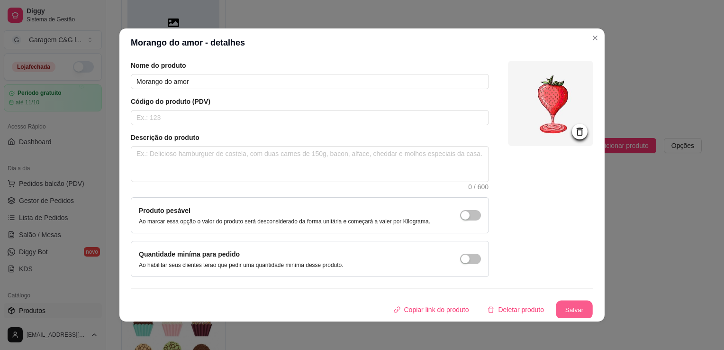
click at [562, 302] on button "Salvar" at bounding box center [574, 310] width 37 height 18
click at [577, 131] on icon at bounding box center [580, 132] width 6 height 8
click at [562, 305] on button "Salvar" at bounding box center [574, 310] width 37 height 18
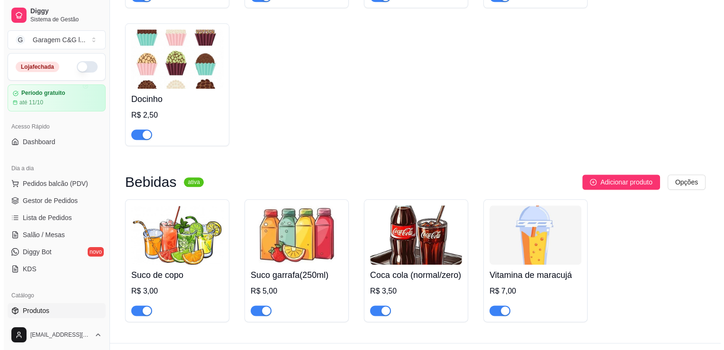
scroll to position [1083, 0]
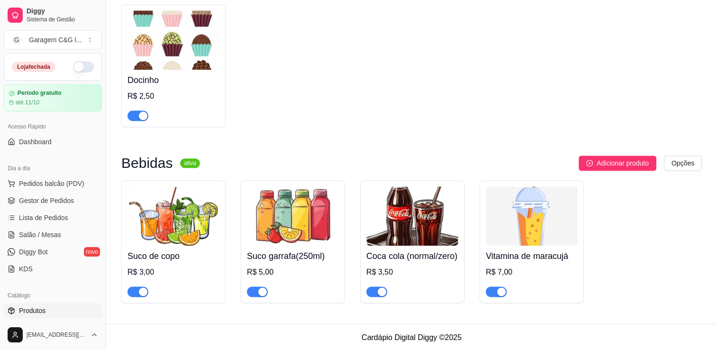
click at [177, 54] on img at bounding box center [174, 39] width 92 height 59
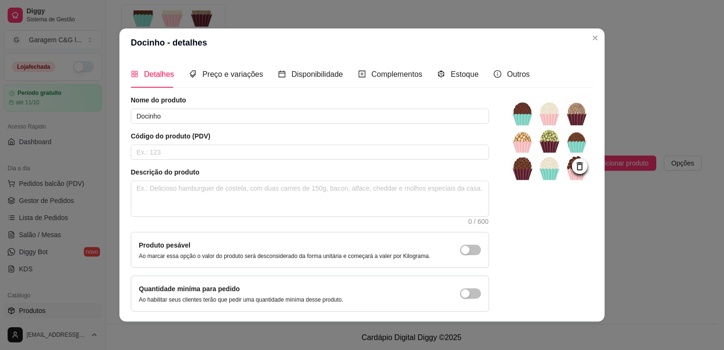
click at [575, 163] on icon at bounding box center [580, 166] width 11 height 11
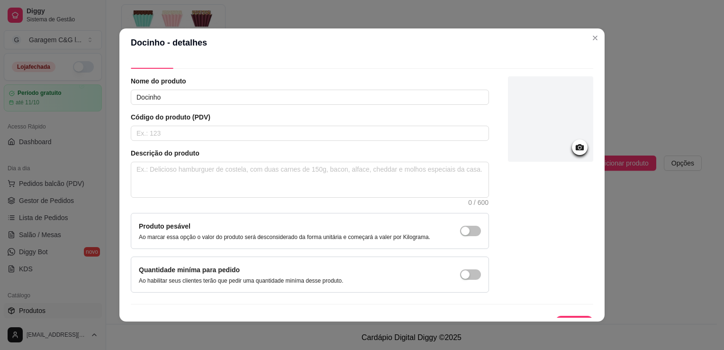
scroll to position [35, 0]
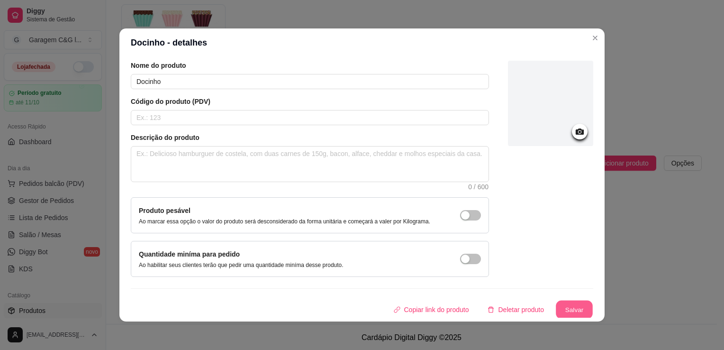
click at [567, 307] on button "Salvar" at bounding box center [574, 310] width 37 height 18
click at [567, 307] on button "Salvar" at bounding box center [575, 309] width 38 height 19
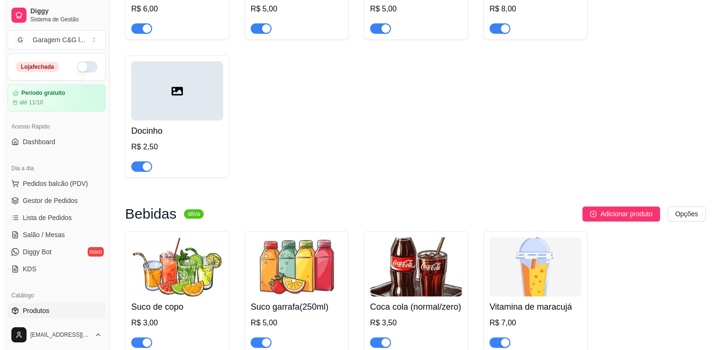
scroll to position [1051, 0]
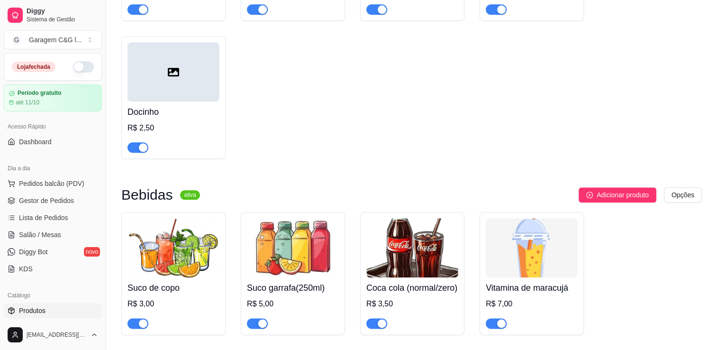
click at [560, 257] on img at bounding box center [532, 247] width 92 height 59
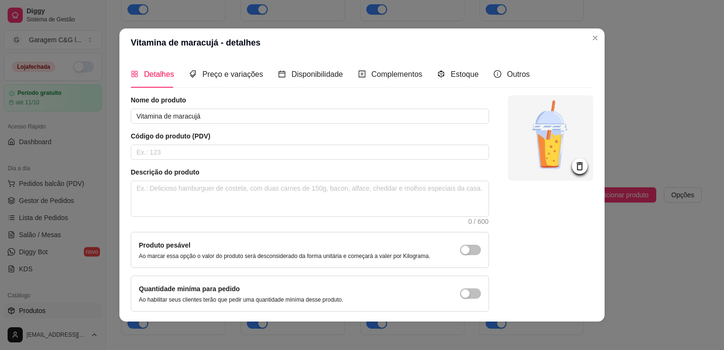
click at [575, 166] on icon at bounding box center [580, 166] width 11 height 11
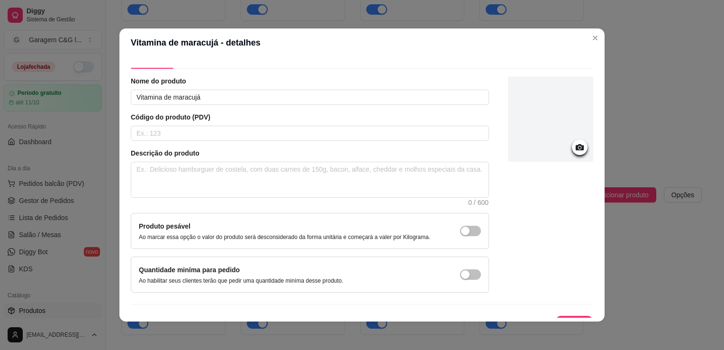
scroll to position [35, 0]
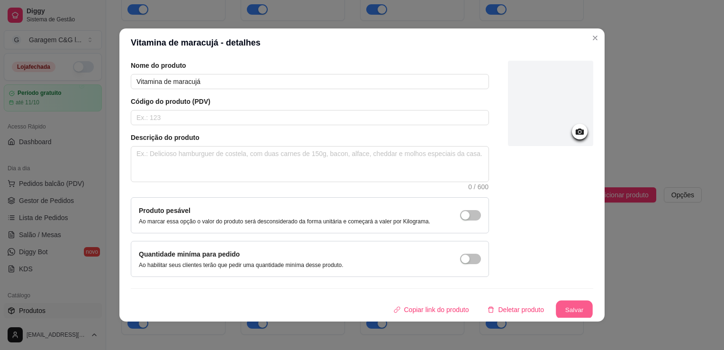
click at [566, 301] on button "Salvar" at bounding box center [574, 310] width 37 height 18
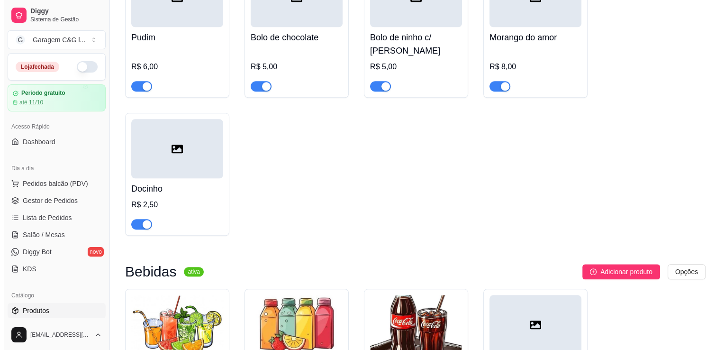
scroll to position [976, 0]
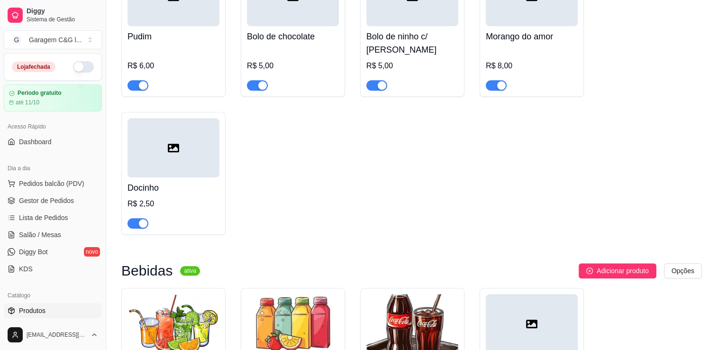
click at [453, 322] on img at bounding box center [412, 323] width 92 height 59
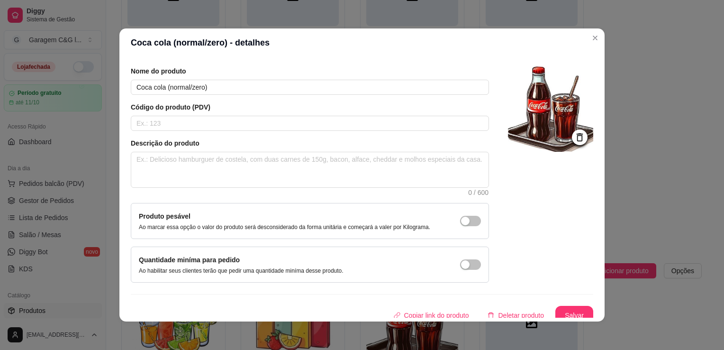
scroll to position [35, 0]
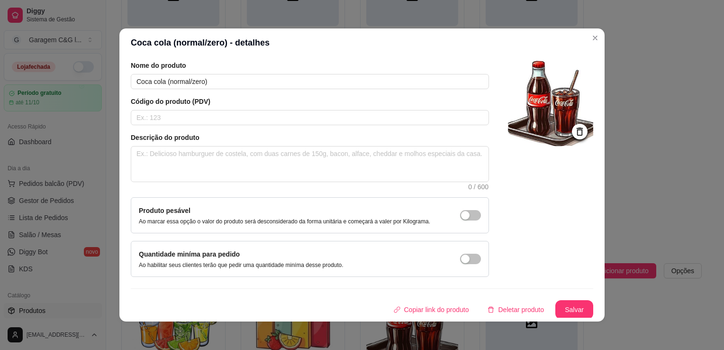
click at [575, 133] on icon at bounding box center [580, 131] width 11 height 11
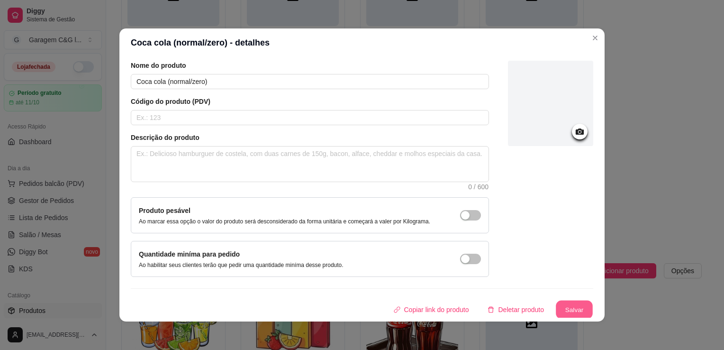
click at [565, 307] on button "Salvar" at bounding box center [574, 310] width 37 height 18
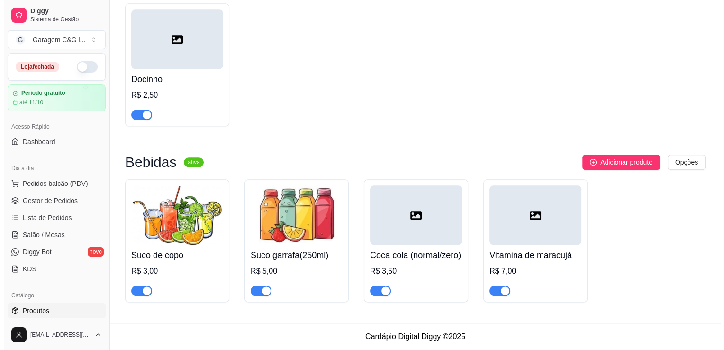
scroll to position [1101, 0]
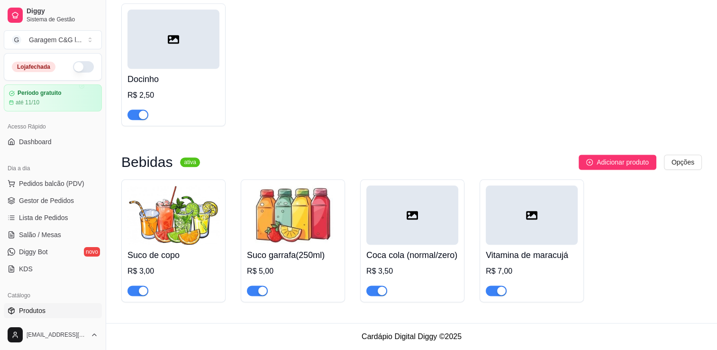
click at [193, 202] on img at bounding box center [174, 214] width 92 height 59
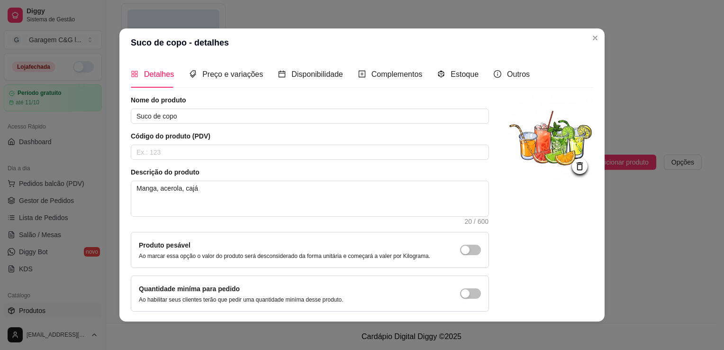
click at [577, 164] on icon at bounding box center [580, 166] width 6 height 8
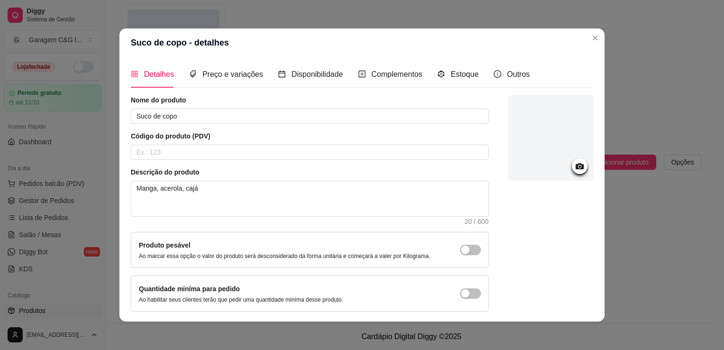
click at [582, 310] on div at bounding box center [550, 203] width 85 height 216
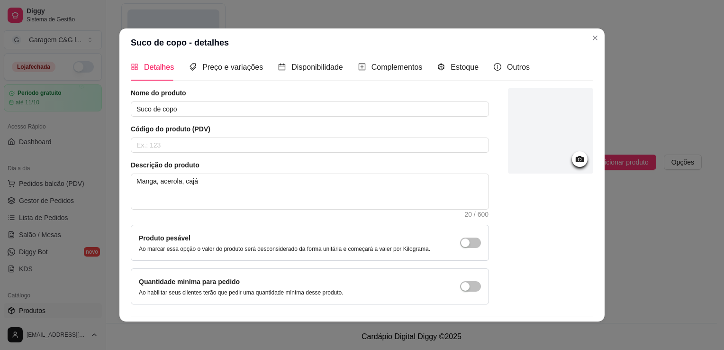
click at [582, 311] on div "Nome do produto Suco de copo Código do produto (PDV) Descrição do produto Manga…" at bounding box center [362, 217] width 463 height 258
click at [582, 311] on div "Nome do produto Suco de copo Código do produto (PDV) Descrição do produto Manga…" at bounding box center [362, 216] width 463 height 258
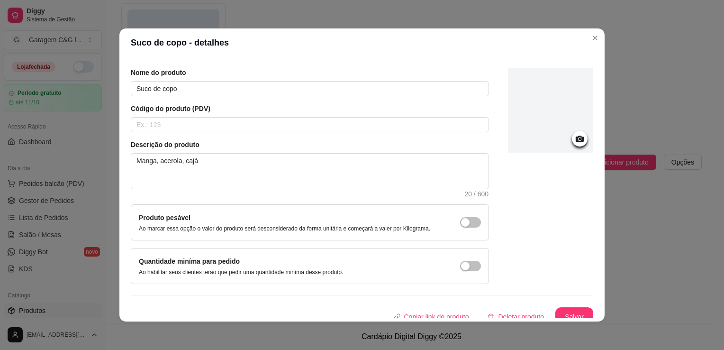
scroll to position [35, 0]
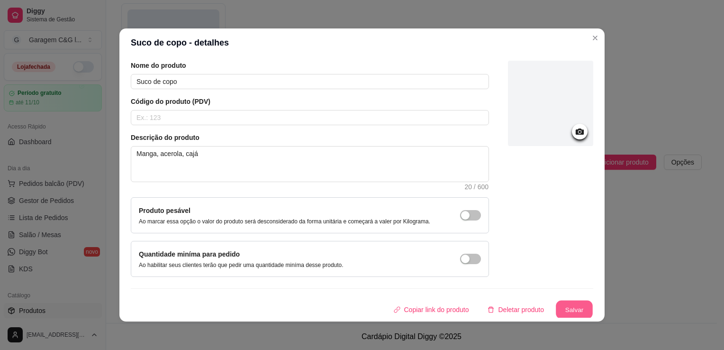
click at [571, 303] on button "Salvar" at bounding box center [574, 310] width 37 height 18
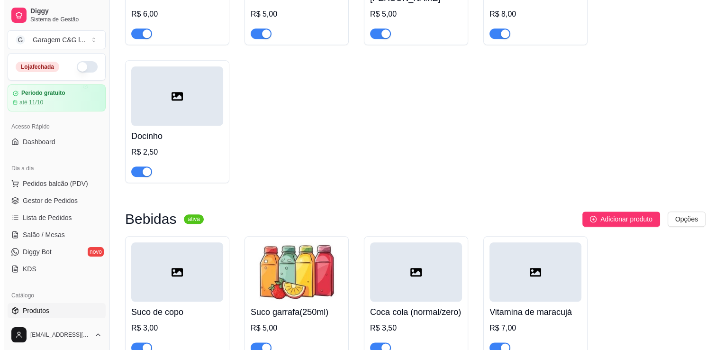
scroll to position [1045, 0]
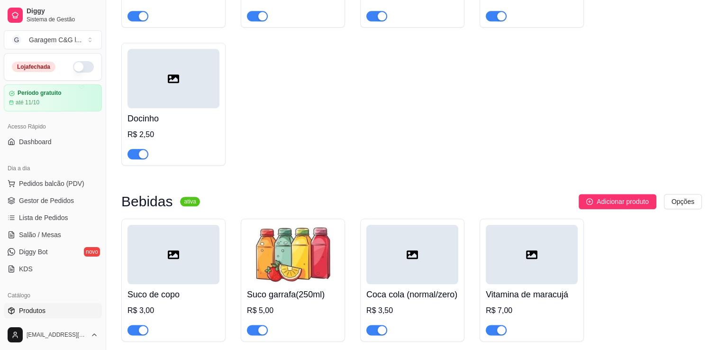
click at [325, 253] on img at bounding box center [293, 254] width 92 height 59
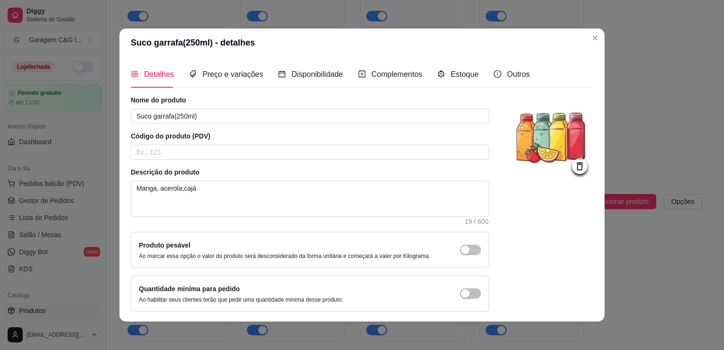
click at [575, 163] on icon at bounding box center [580, 166] width 11 height 11
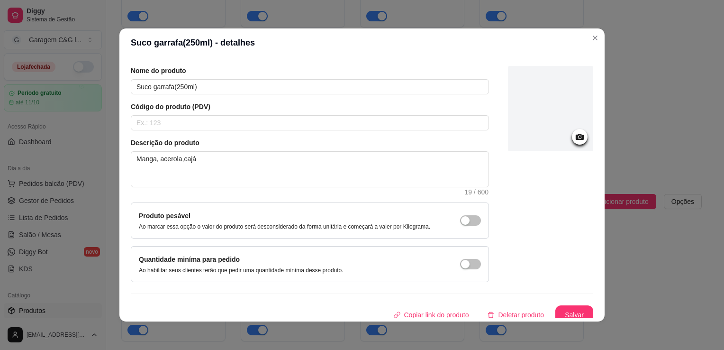
scroll to position [35, 0]
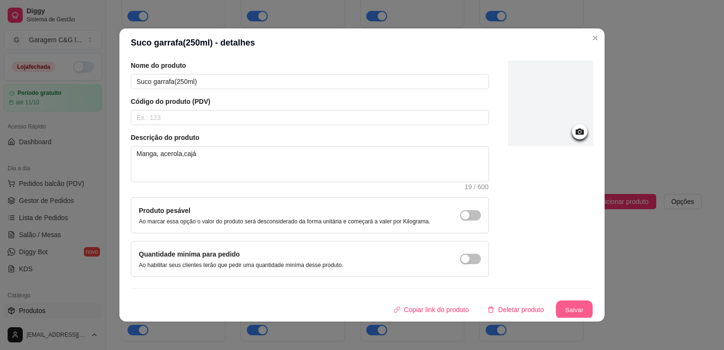
click at [566, 308] on button "Salvar" at bounding box center [574, 310] width 37 height 18
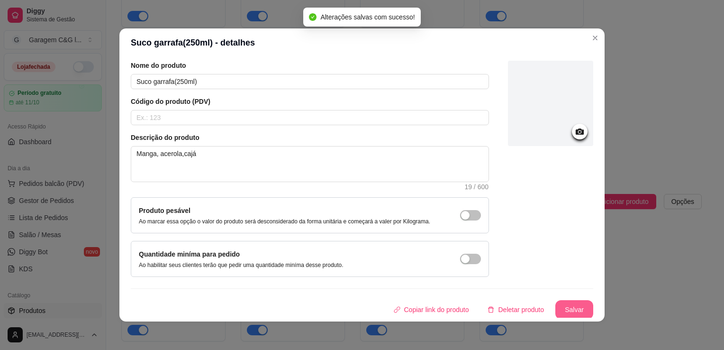
click at [566, 308] on button "Salvar" at bounding box center [575, 309] width 38 height 19
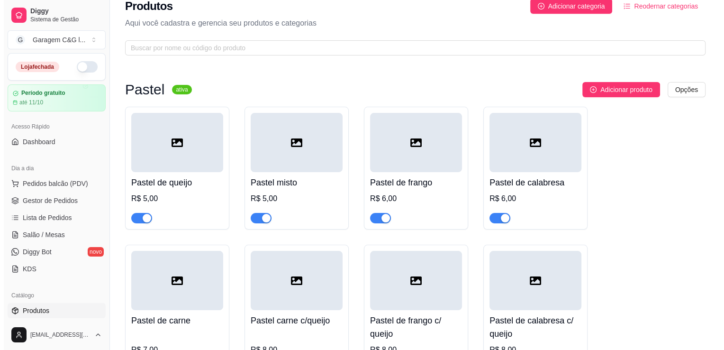
scroll to position [9, 0]
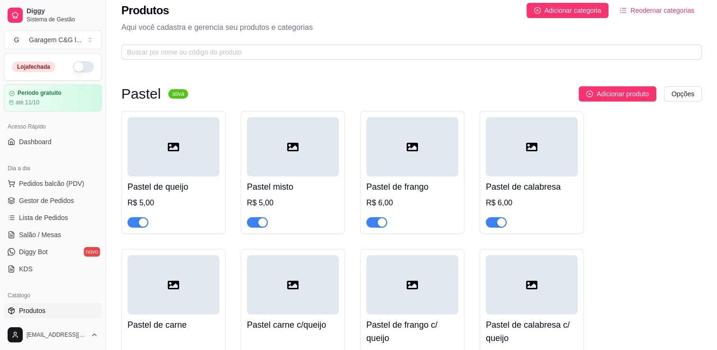
click at [168, 143] on icon at bounding box center [173, 146] width 11 height 11
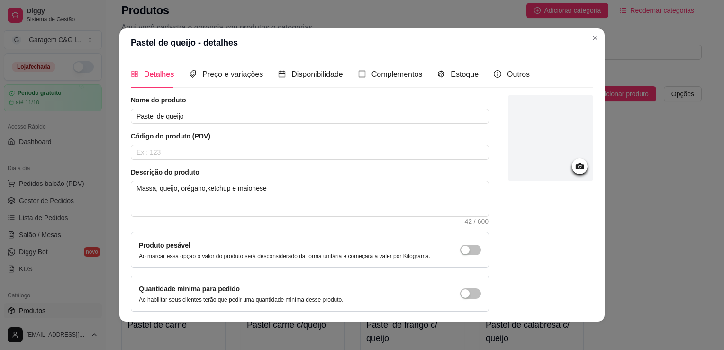
click at [540, 151] on div at bounding box center [550, 137] width 85 height 85
click at [576, 167] on icon at bounding box center [580, 166] width 8 height 6
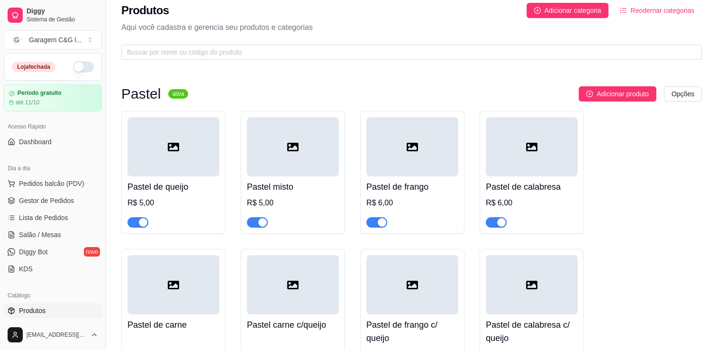
click at [152, 163] on div at bounding box center [174, 146] width 92 height 59
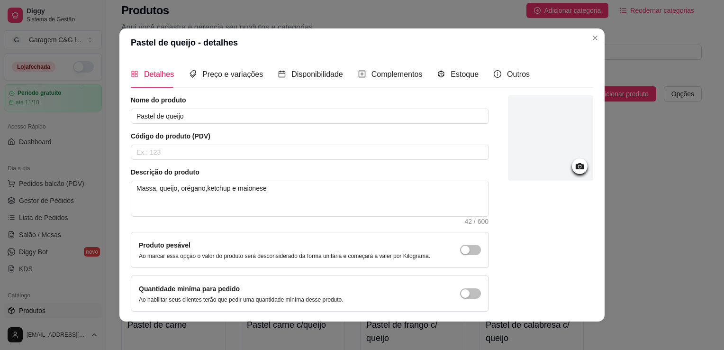
click at [522, 151] on div at bounding box center [550, 137] width 85 height 85
click at [576, 168] on icon at bounding box center [580, 166] width 8 height 6
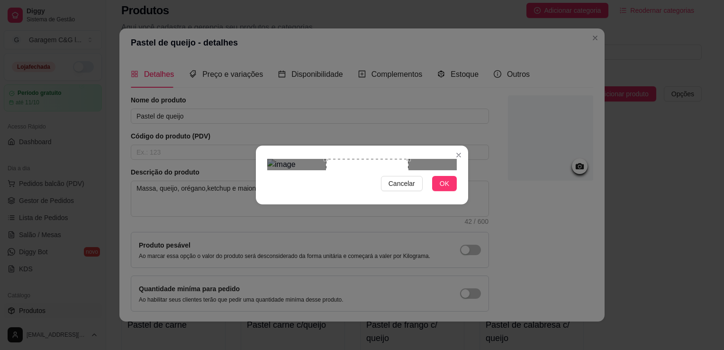
click at [404, 174] on div "Use the arrow keys to move the crop selection area" at bounding box center [367, 200] width 82 height 82
click at [444, 189] on span "OK" at bounding box center [444, 183] width 9 height 10
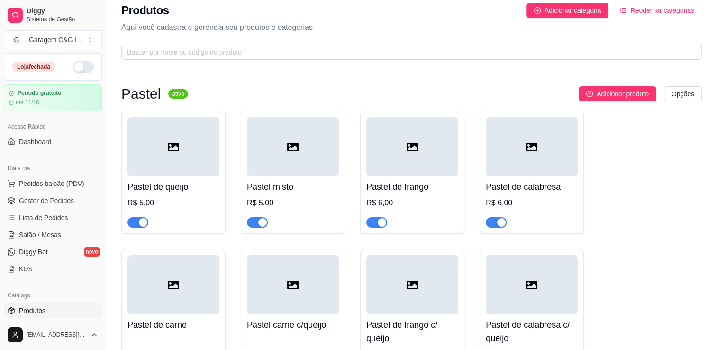
click at [211, 147] on div at bounding box center [174, 146] width 92 height 59
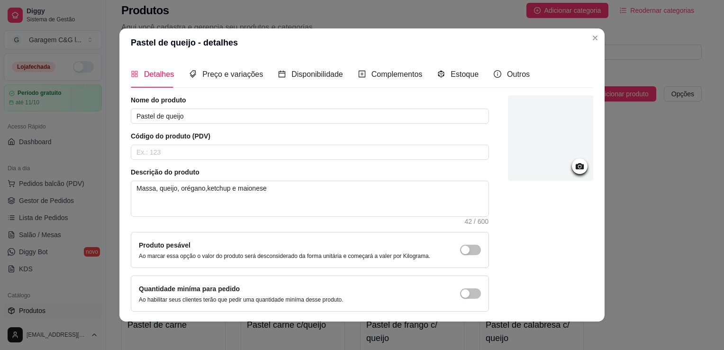
click at [576, 166] on icon at bounding box center [580, 166] width 8 height 6
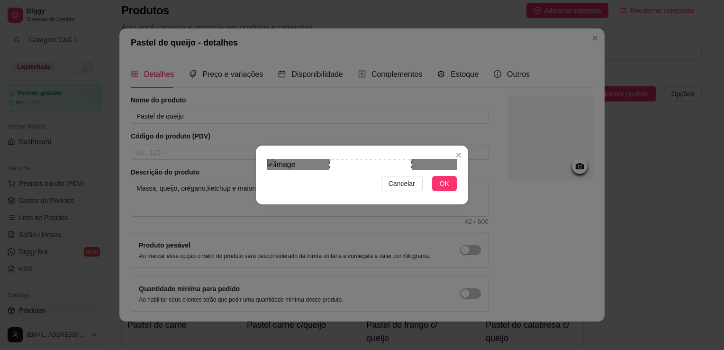
click at [374, 182] on div "Use the arrow keys to move the crop selection area" at bounding box center [370, 200] width 82 height 82
click at [408, 181] on div "Use the arrow keys to move the crop selection area" at bounding box center [371, 200] width 82 height 82
click at [452, 191] on button "OK" at bounding box center [444, 183] width 25 height 15
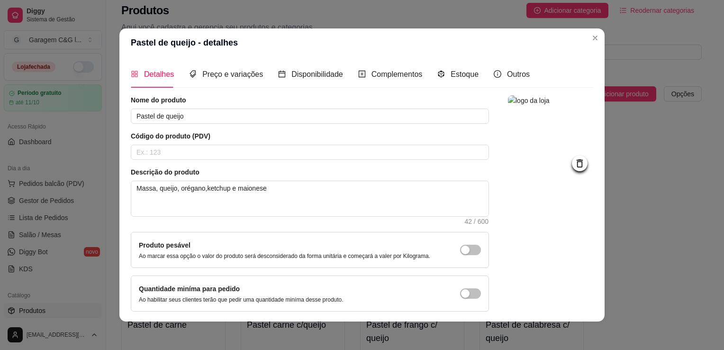
scroll to position [35, 0]
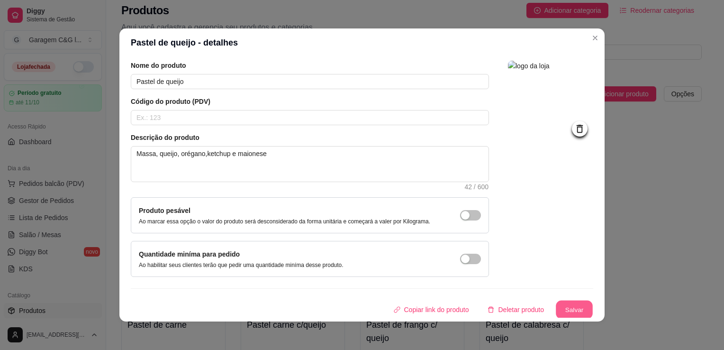
click at [561, 307] on button "Salvar" at bounding box center [574, 310] width 37 height 18
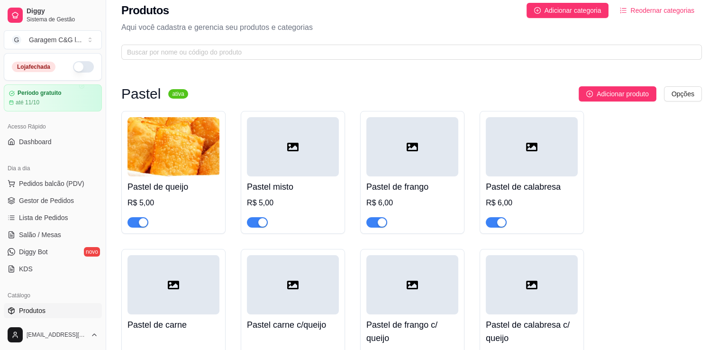
click at [134, 100] on h3 "Pastel" at bounding box center [140, 93] width 39 height 11
click at [290, 136] on div at bounding box center [293, 146] width 92 height 59
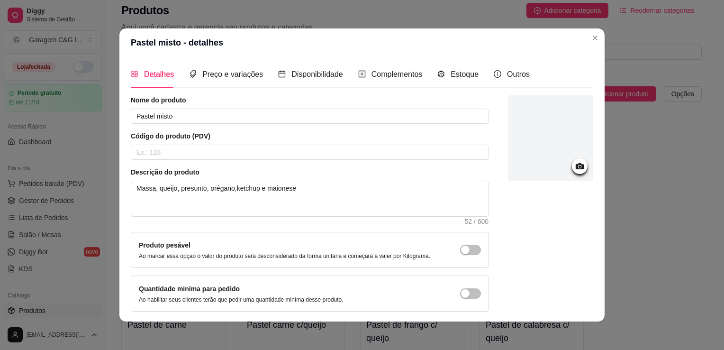
click at [576, 164] on icon at bounding box center [580, 166] width 8 height 6
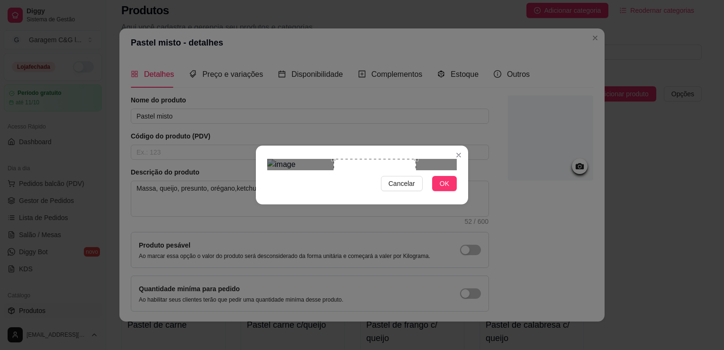
click at [365, 160] on div "Use the arrow keys to move the crop selection area" at bounding box center [375, 200] width 82 height 82
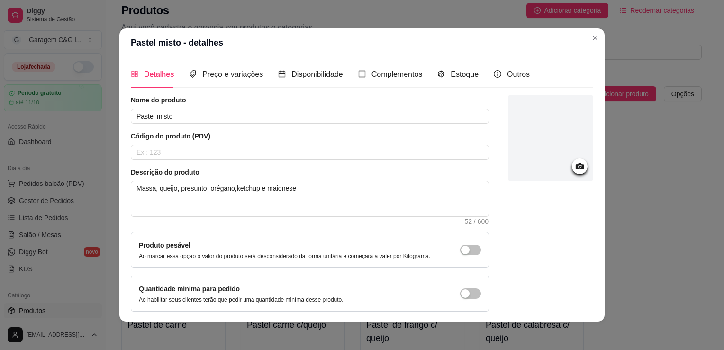
click at [575, 170] on icon at bounding box center [580, 166] width 11 height 11
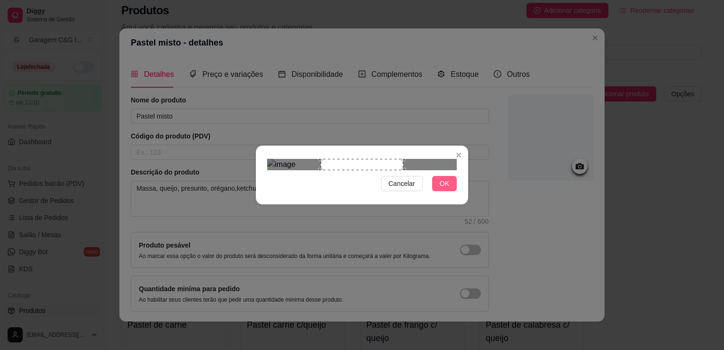
click at [454, 191] on button "OK" at bounding box center [444, 183] width 25 height 15
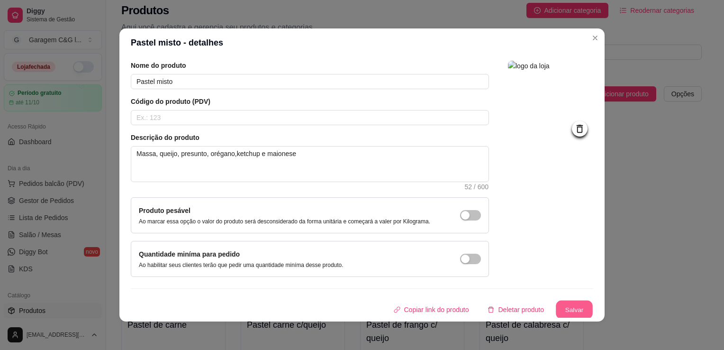
click at [569, 304] on button "Salvar" at bounding box center [574, 310] width 37 height 18
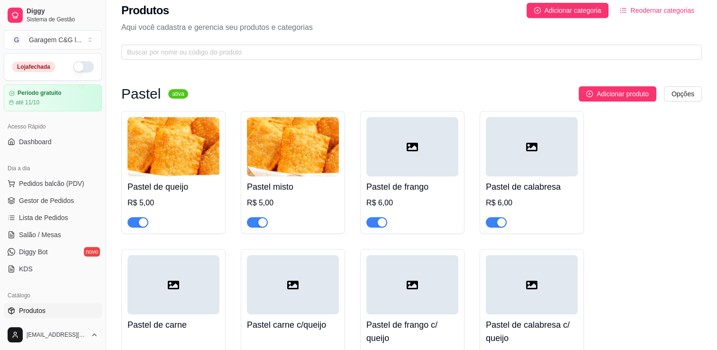
click at [421, 155] on div at bounding box center [412, 146] width 92 height 59
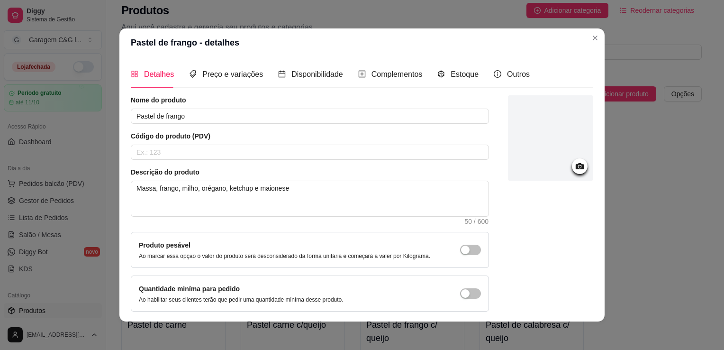
click at [575, 169] on icon at bounding box center [580, 166] width 11 height 11
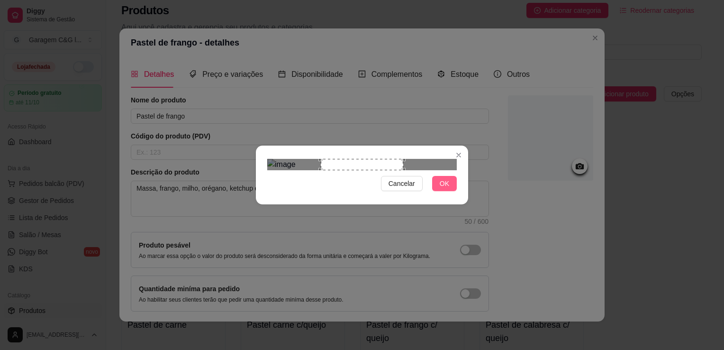
click at [442, 189] on span "OK" at bounding box center [444, 183] width 9 height 10
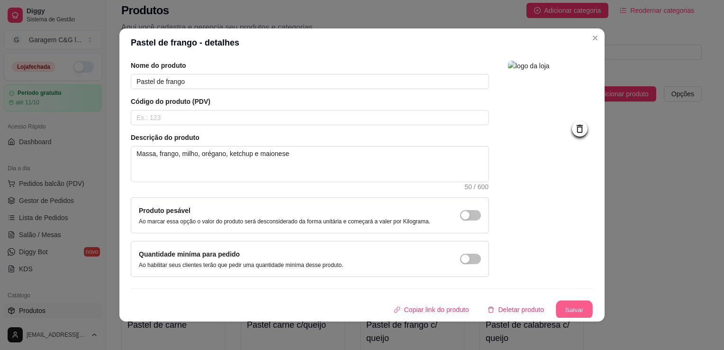
click at [568, 306] on button "Salvar" at bounding box center [574, 310] width 37 height 18
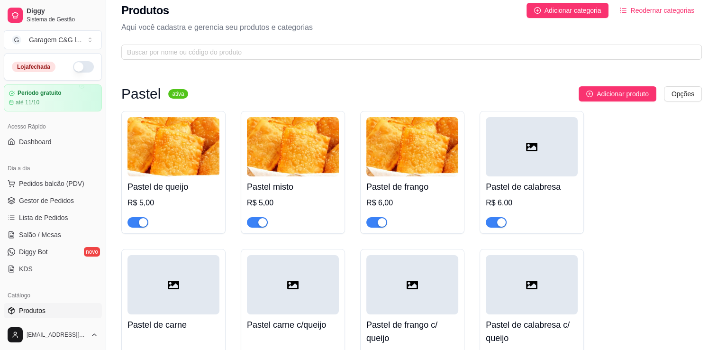
click at [517, 150] on div at bounding box center [532, 146] width 92 height 59
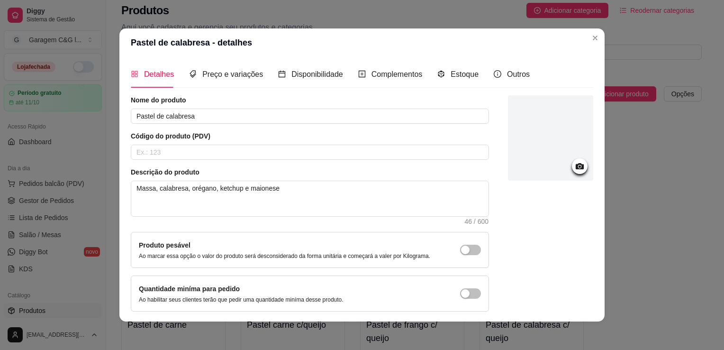
click at [576, 163] on icon at bounding box center [580, 166] width 8 height 6
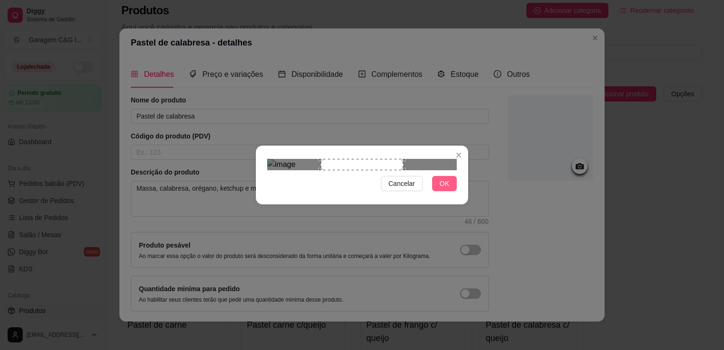
click at [449, 189] on span "OK" at bounding box center [444, 183] width 9 height 10
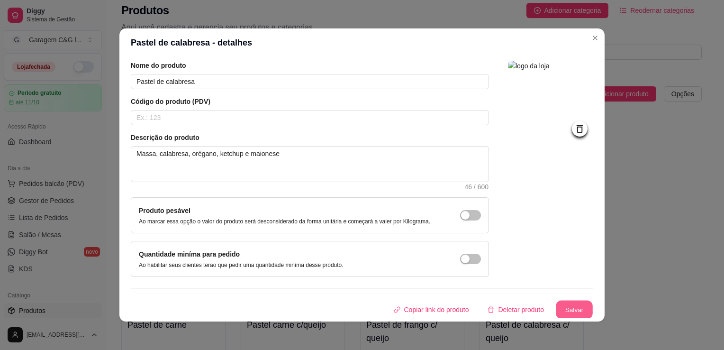
click at [566, 309] on button "Salvar" at bounding box center [574, 310] width 37 height 18
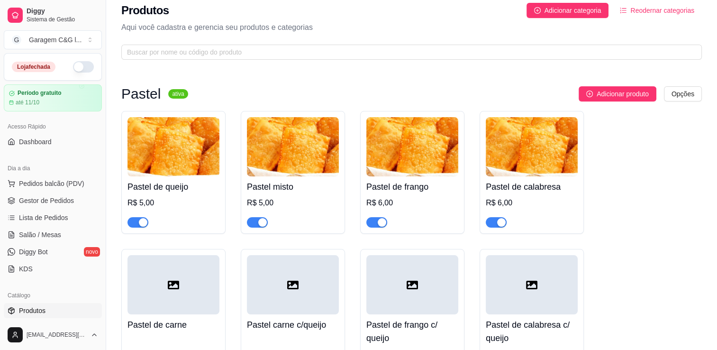
click at [162, 283] on div at bounding box center [174, 284] width 92 height 59
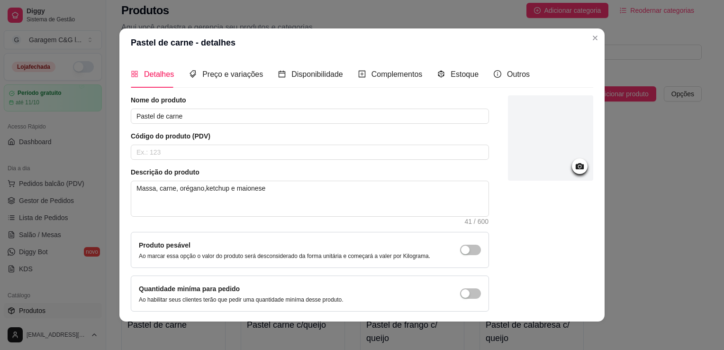
click at [576, 164] on icon at bounding box center [580, 166] width 8 height 6
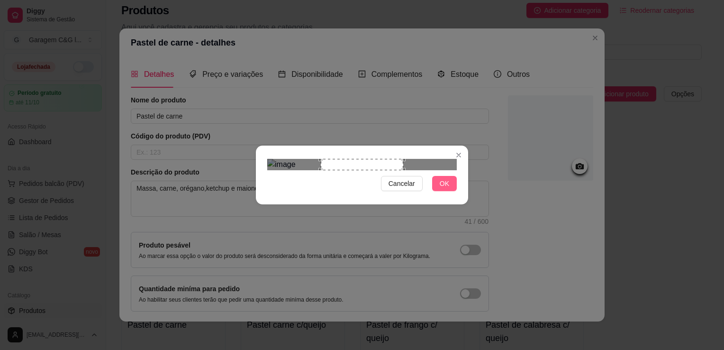
click at [446, 189] on span "OK" at bounding box center [444, 183] width 9 height 10
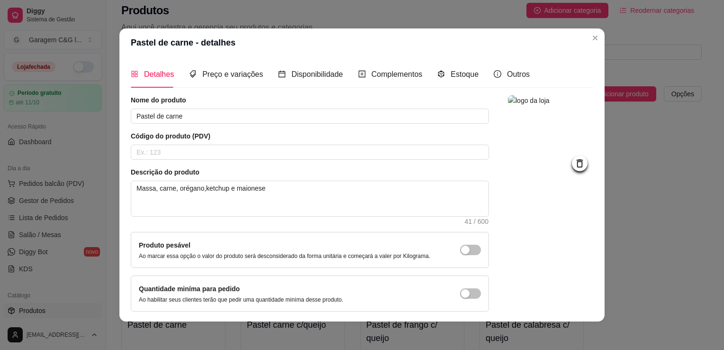
click at [590, 310] on div "Detalhes Preço e variações Disponibilidade Complementos Estoque Outros Nome do …" at bounding box center [361, 189] width 485 height 265
drag, startPoint x: 590, startPoint y: 310, endPoint x: 583, endPoint y: 311, distance: 7.6
click at [583, 311] on div "Detalhes Preço e variações Disponibilidade Complementos Estoque Outros Nome do …" at bounding box center [362, 189] width 463 height 257
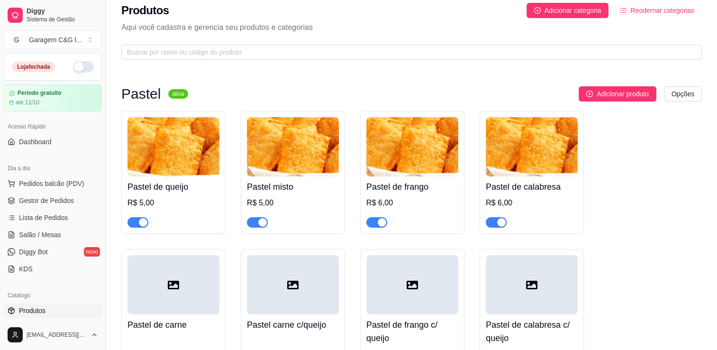
click at [195, 284] on div at bounding box center [174, 284] width 92 height 59
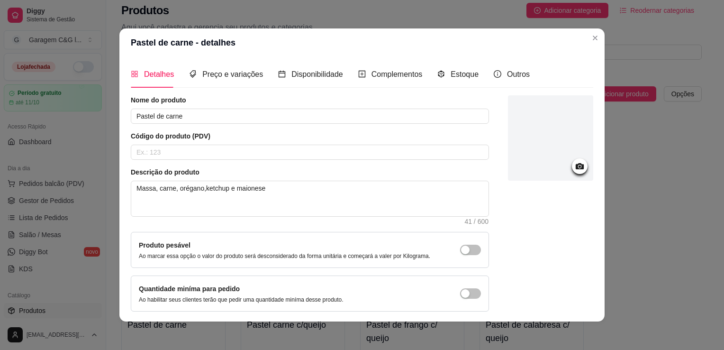
click at [576, 164] on icon at bounding box center [580, 166] width 8 height 6
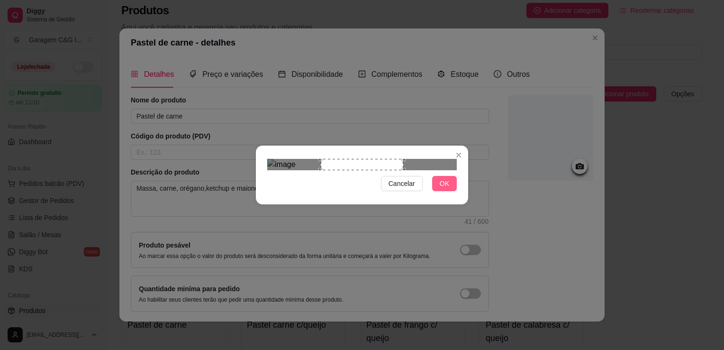
click at [443, 189] on span "OK" at bounding box center [444, 183] width 9 height 10
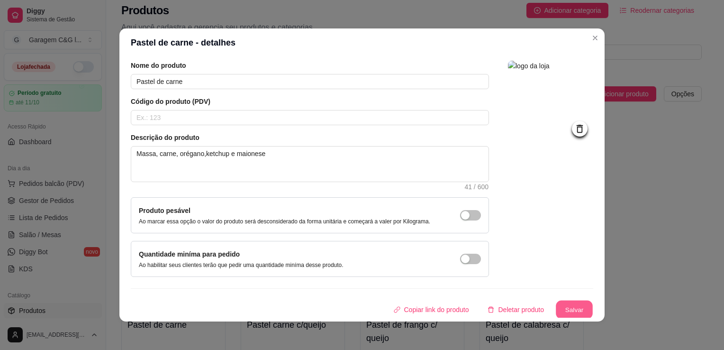
click at [574, 307] on button "Salvar" at bounding box center [574, 310] width 37 height 18
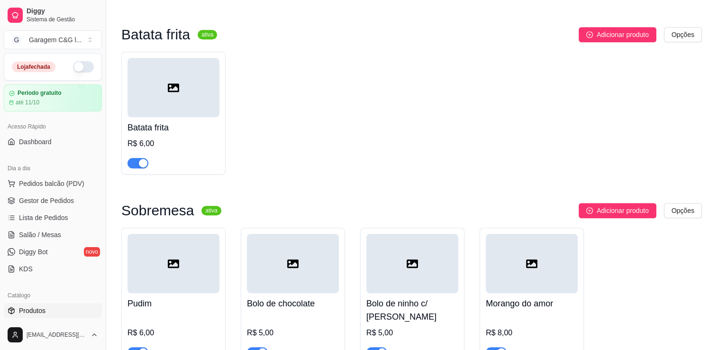
scroll to position [717, 0]
